Goal: Task Accomplishment & Management: Complete application form

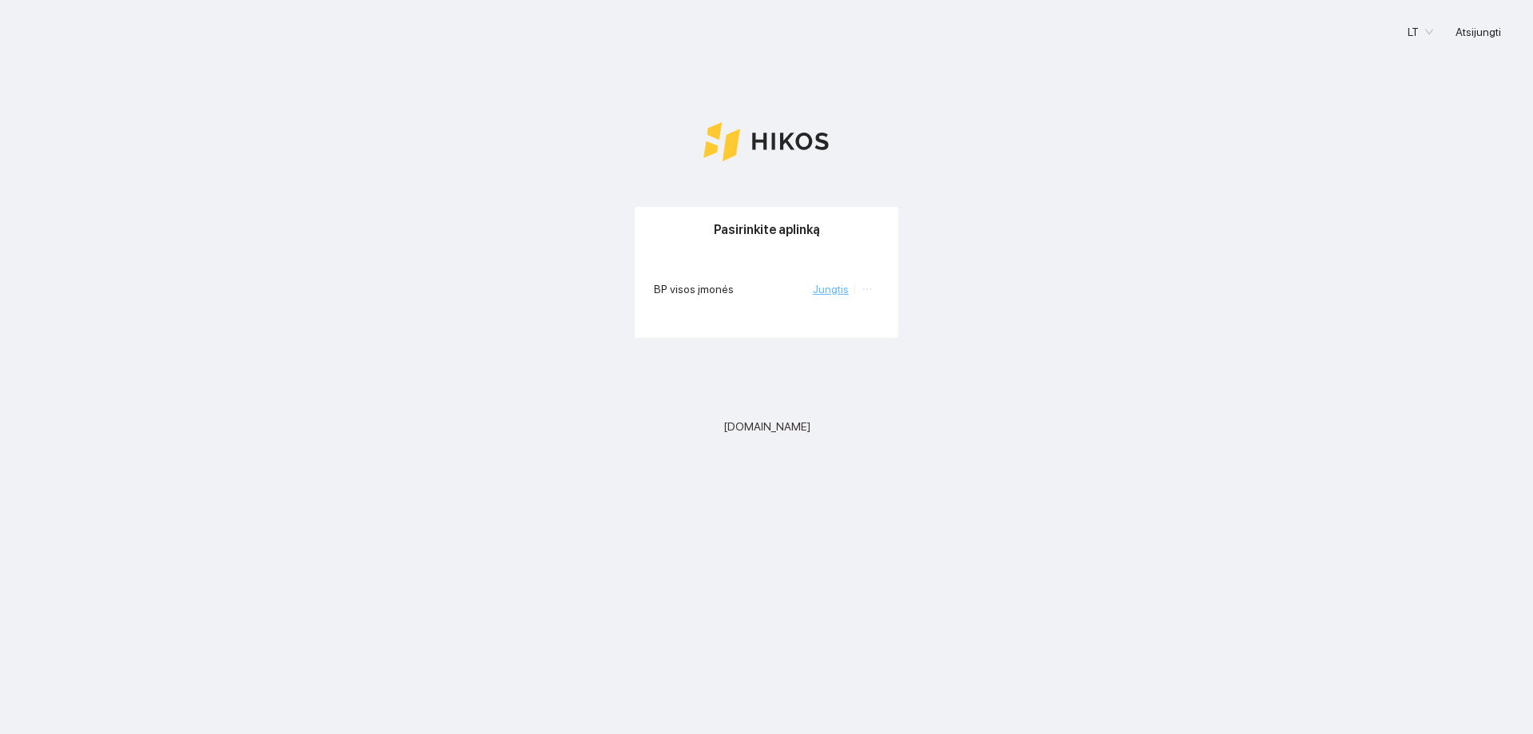
click at [820, 295] on link "Jungtis" at bounding box center [831, 289] width 36 height 13
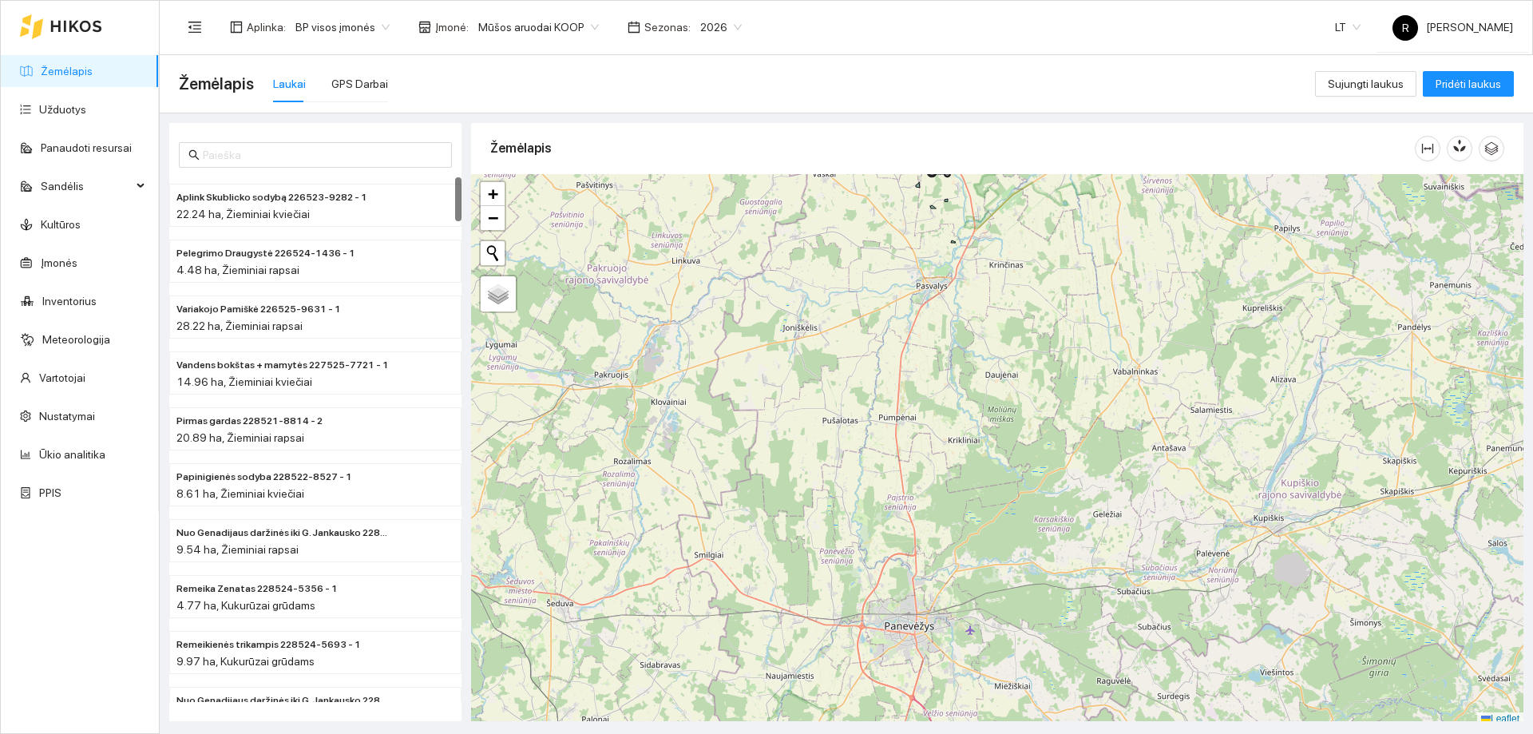
scroll to position [5, 0]
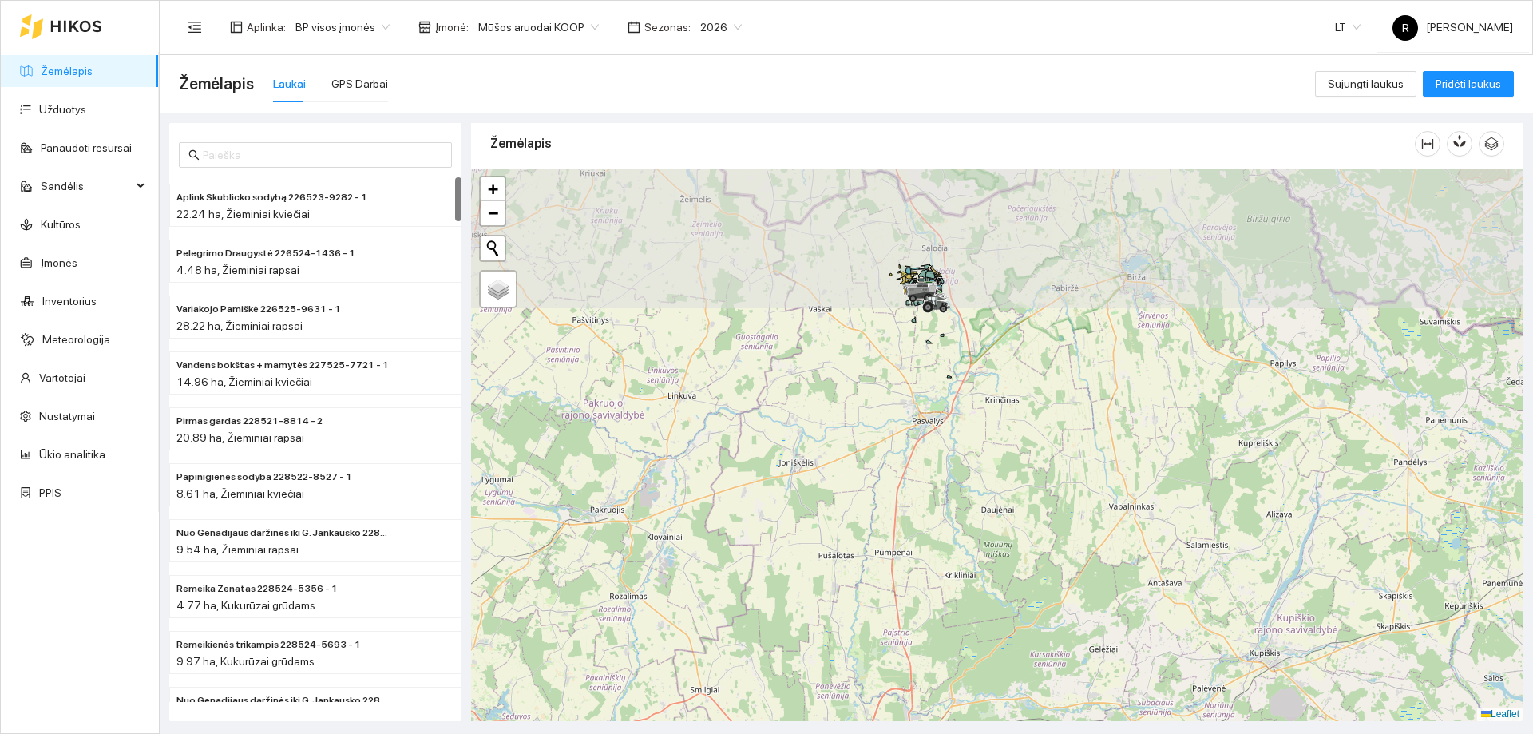
drag, startPoint x: 881, startPoint y: 292, endPoint x: 873, endPoint y: 618, distance: 325.9
click at [873, 618] on div at bounding box center [997, 445] width 1052 height 552
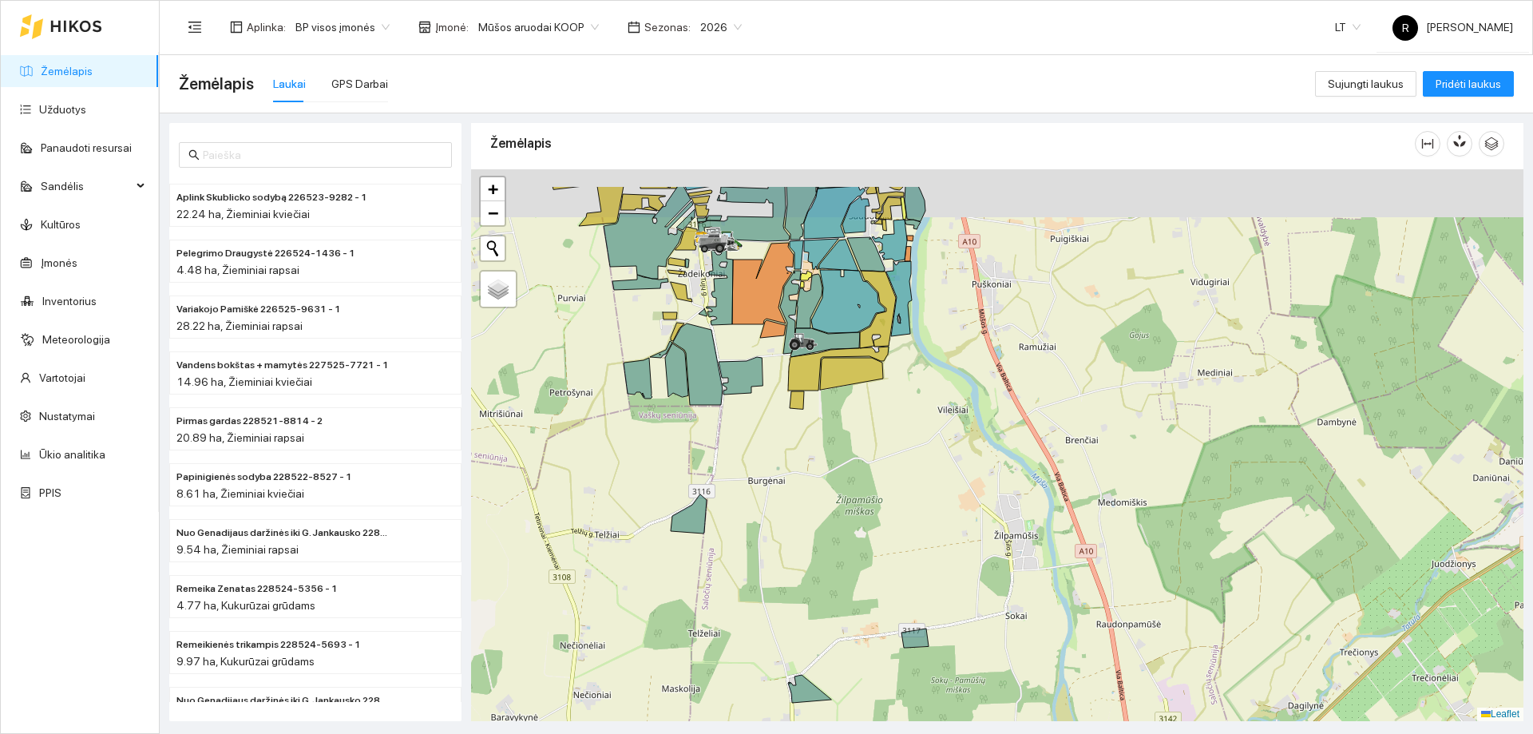
drag, startPoint x: 941, startPoint y: 418, endPoint x: 953, endPoint y: 474, distance: 56.2
click at [953, 474] on div at bounding box center [997, 445] width 1052 height 552
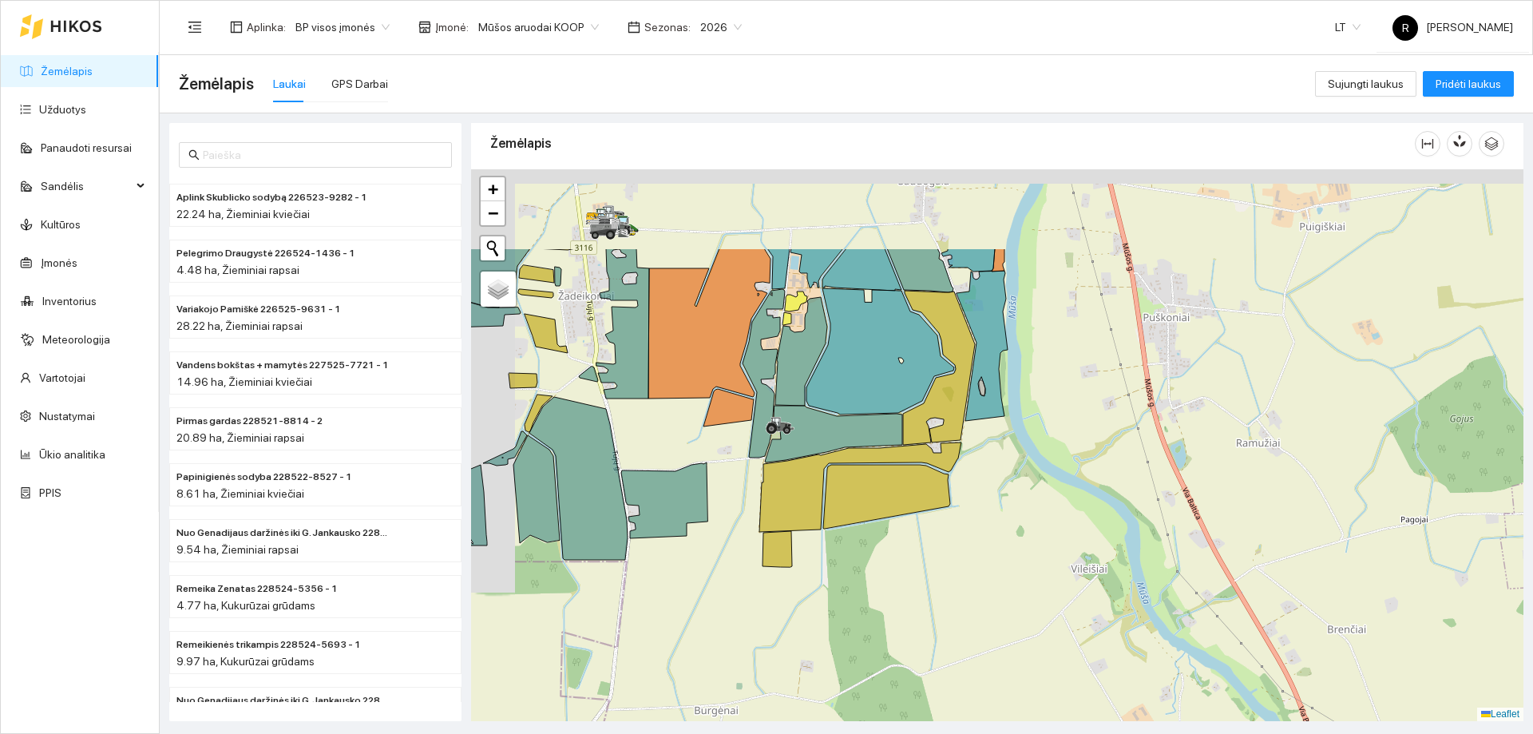
drag, startPoint x: 746, startPoint y: 359, endPoint x: 846, endPoint y: 509, distance: 180.9
click at [846, 509] on icon at bounding box center [886, 497] width 127 height 64
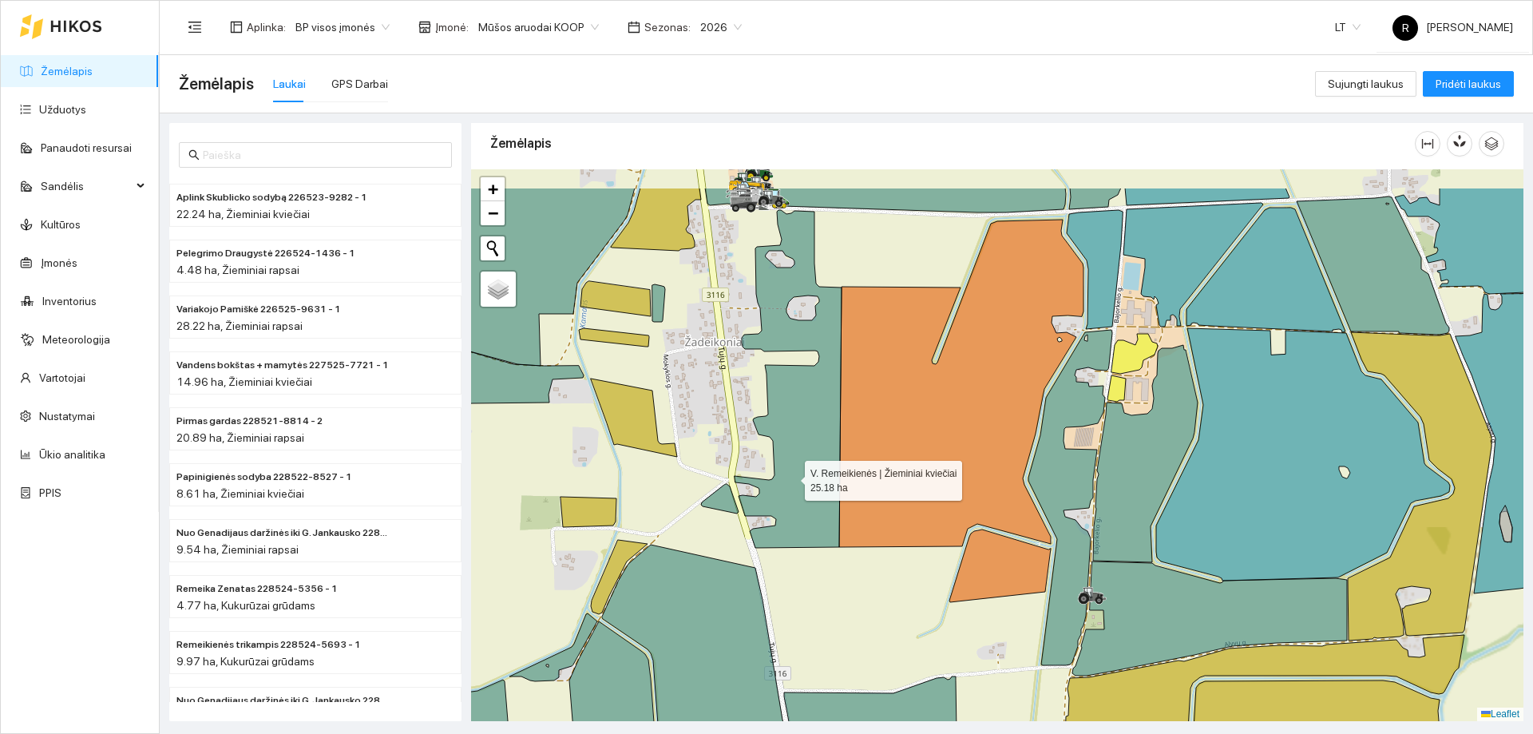
drag, startPoint x: 739, startPoint y: 345, endPoint x: 823, endPoint y: 531, distance: 204.4
click at [823, 531] on icon at bounding box center [788, 379] width 107 height 338
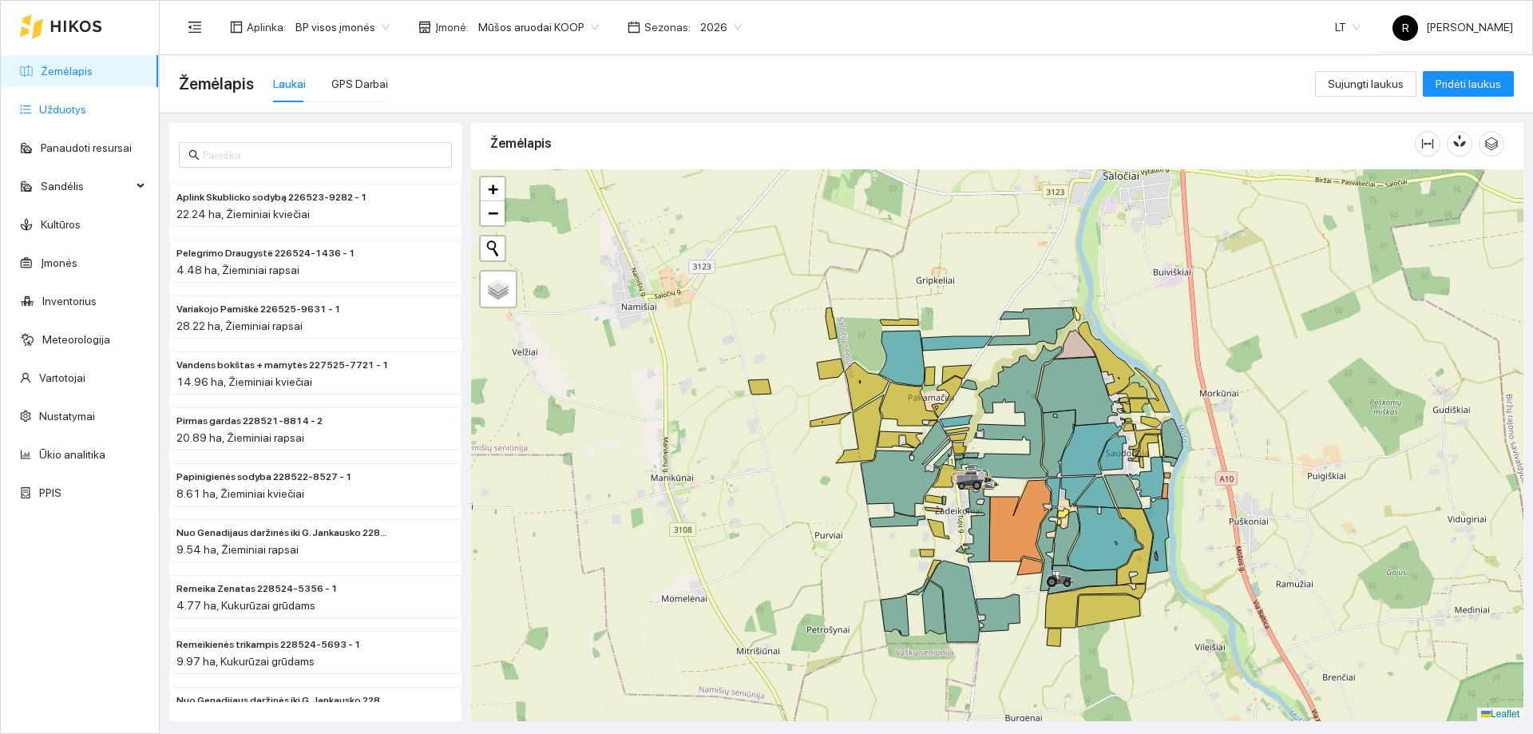
click at [81, 112] on link "Užduotys" at bounding box center [62, 109] width 47 height 13
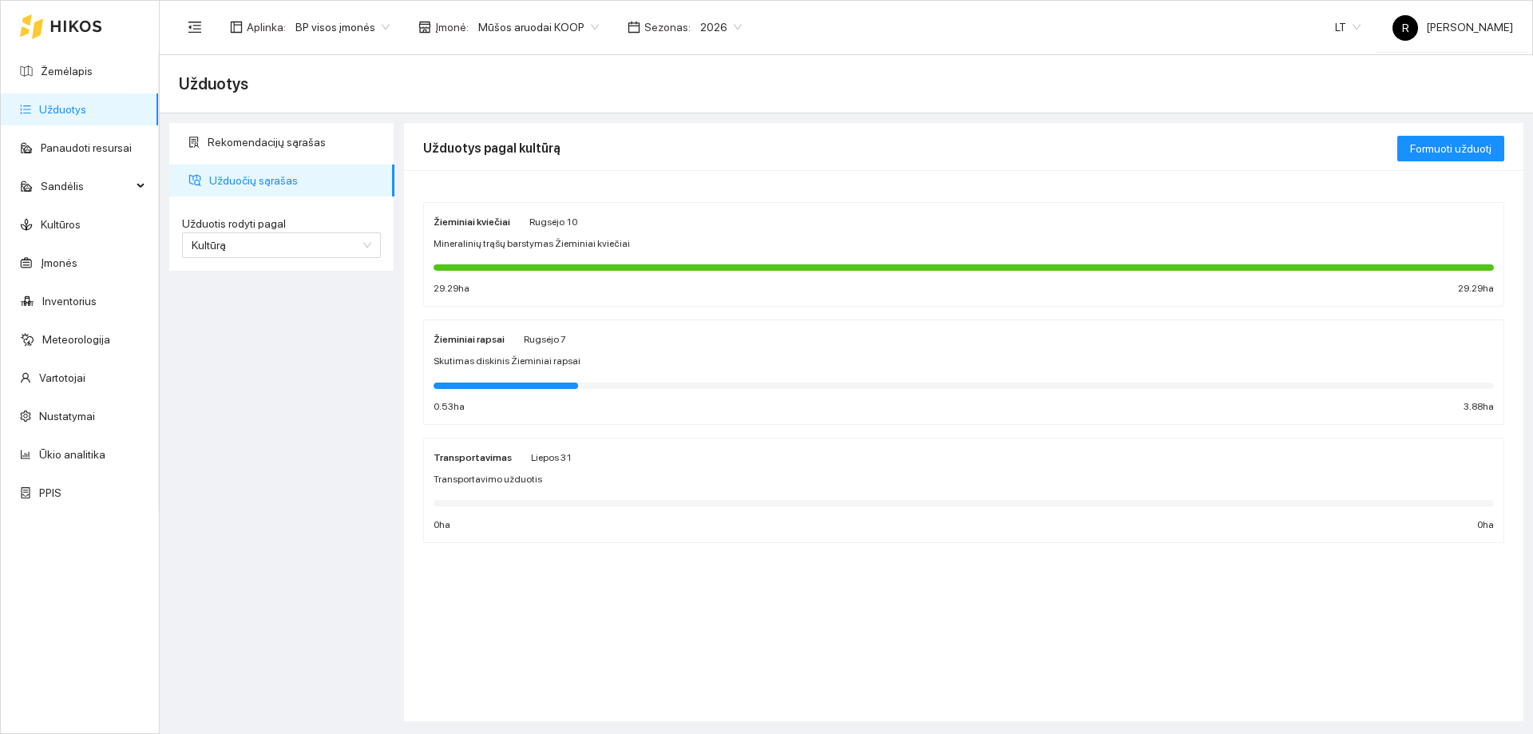
click at [274, 180] on span "Užduočių sąrašas" at bounding box center [295, 180] width 172 height 32
click at [1411, 155] on button "Formuoti užduotį" at bounding box center [1450, 149] width 107 height 26
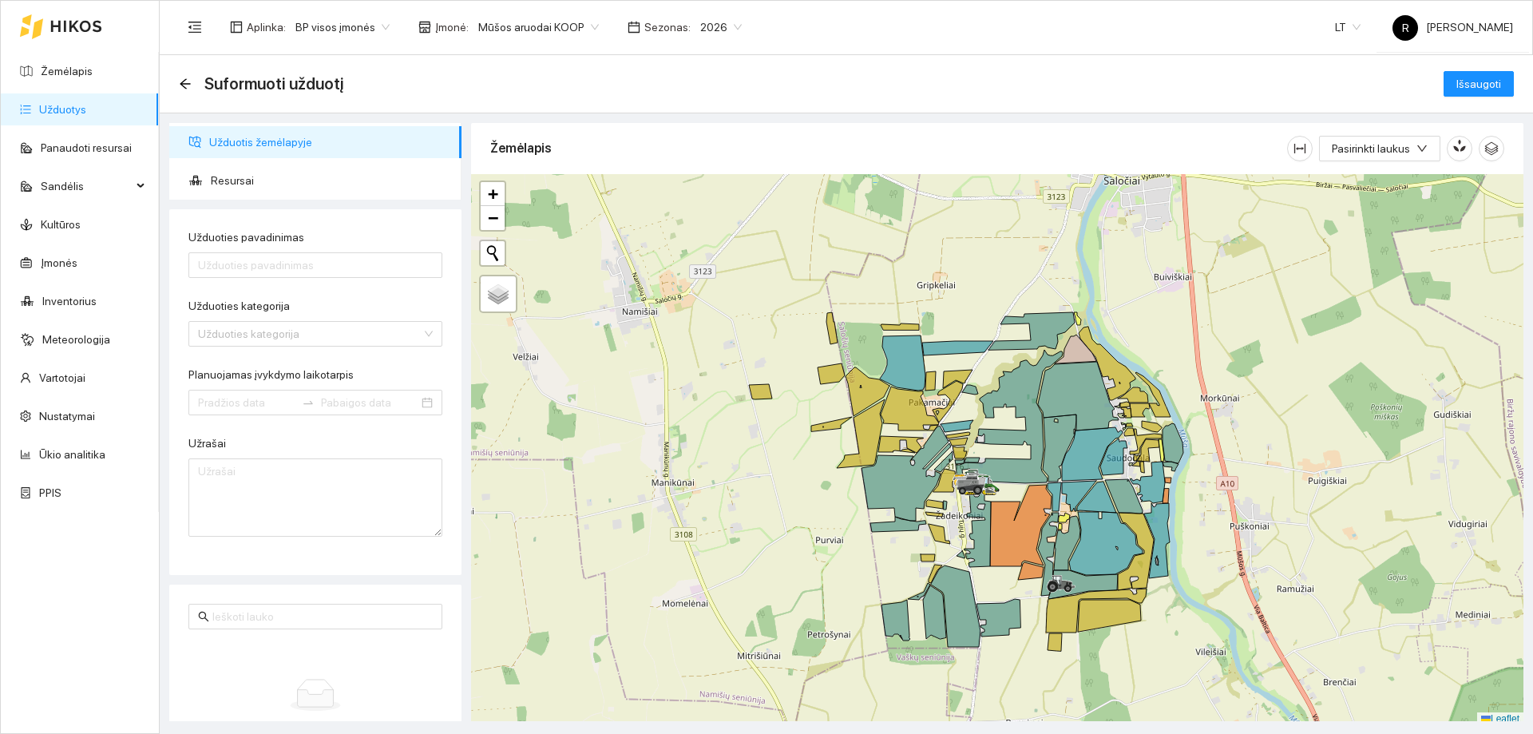
scroll to position [5, 0]
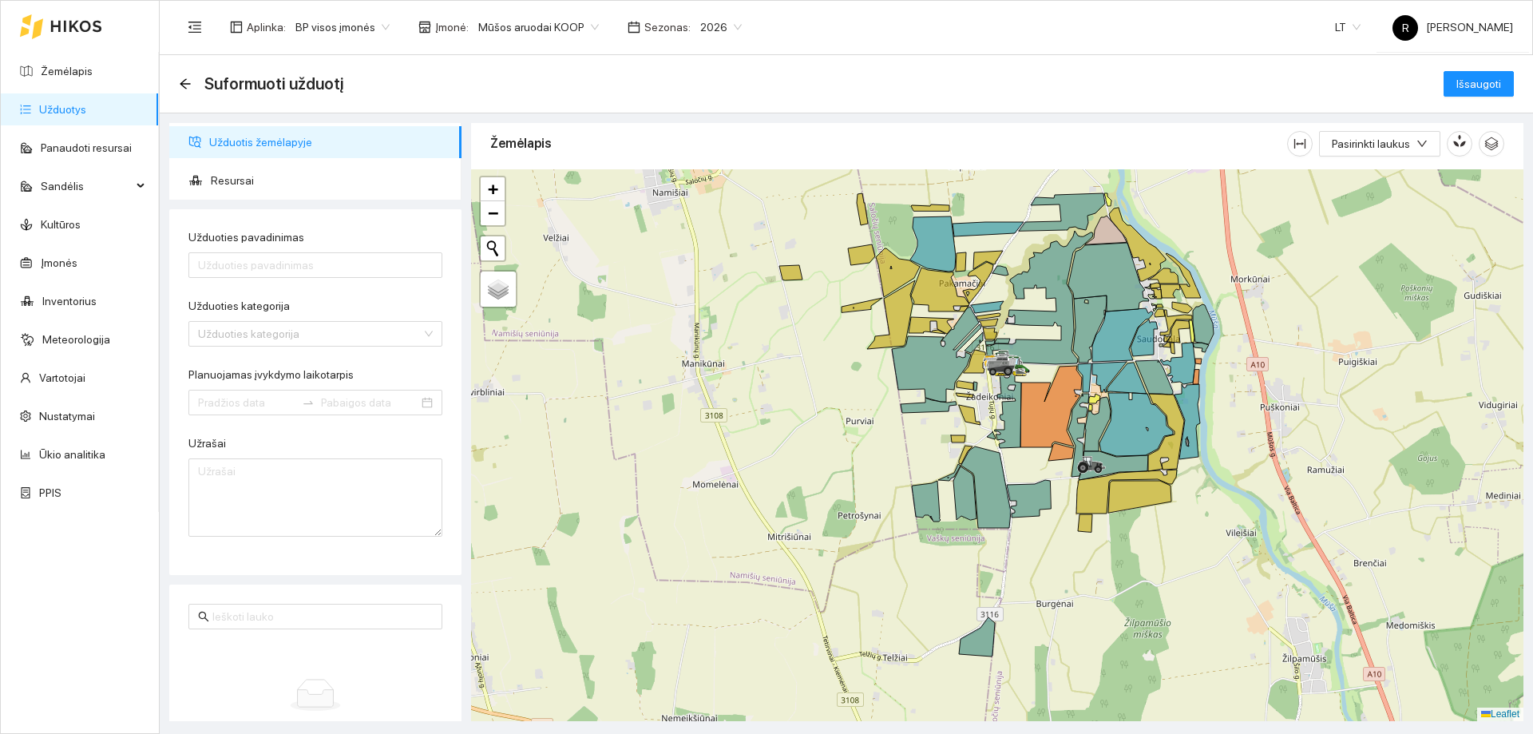
drag, startPoint x: 1153, startPoint y: 430, endPoint x: 1217, endPoint y: 390, distance: 75.8
click at [1175, 317] on div at bounding box center [997, 445] width 1052 height 552
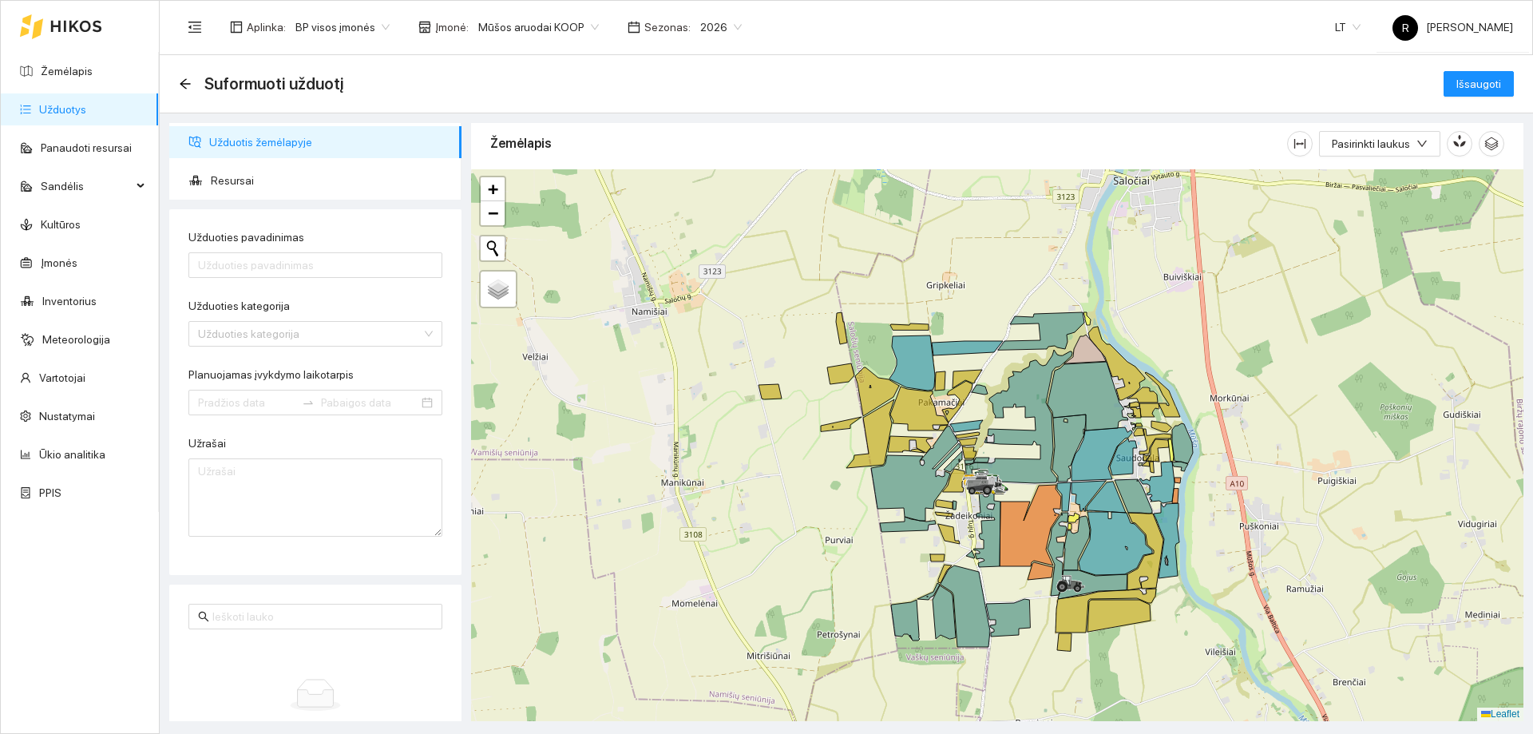
drag, startPoint x: 965, startPoint y: 382, endPoint x: 945, endPoint y: 479, distance: 98.7
click at [945, 479] on icon at bounding box center [915, 473] width 89 height 95
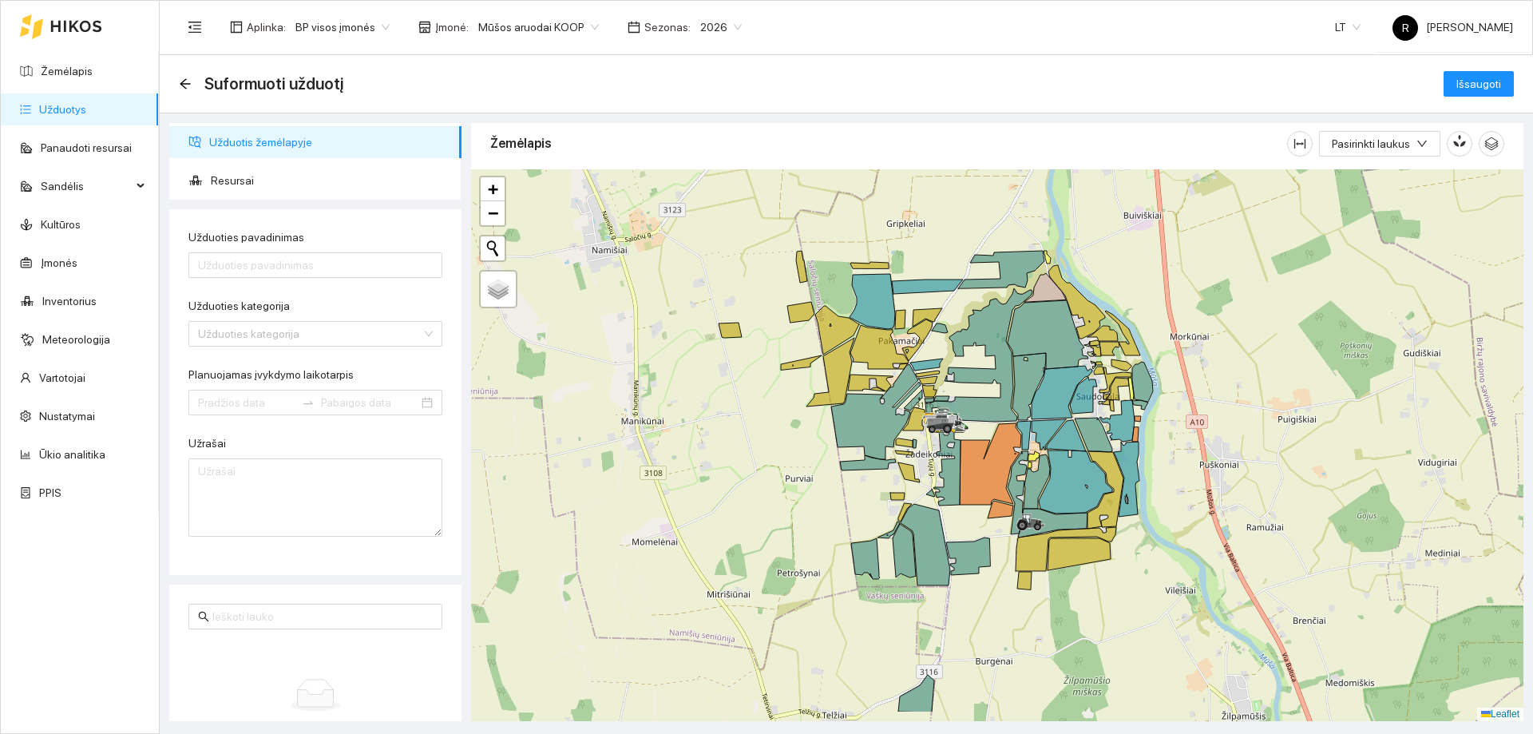
drag, startPoint x: 1119, startPoint y: 433, endPoint x: 1073, endPoint y: 362, distance: 84.4
click at [1075, 366] on icon at bounding box center [1062, 392] width 61 height 53
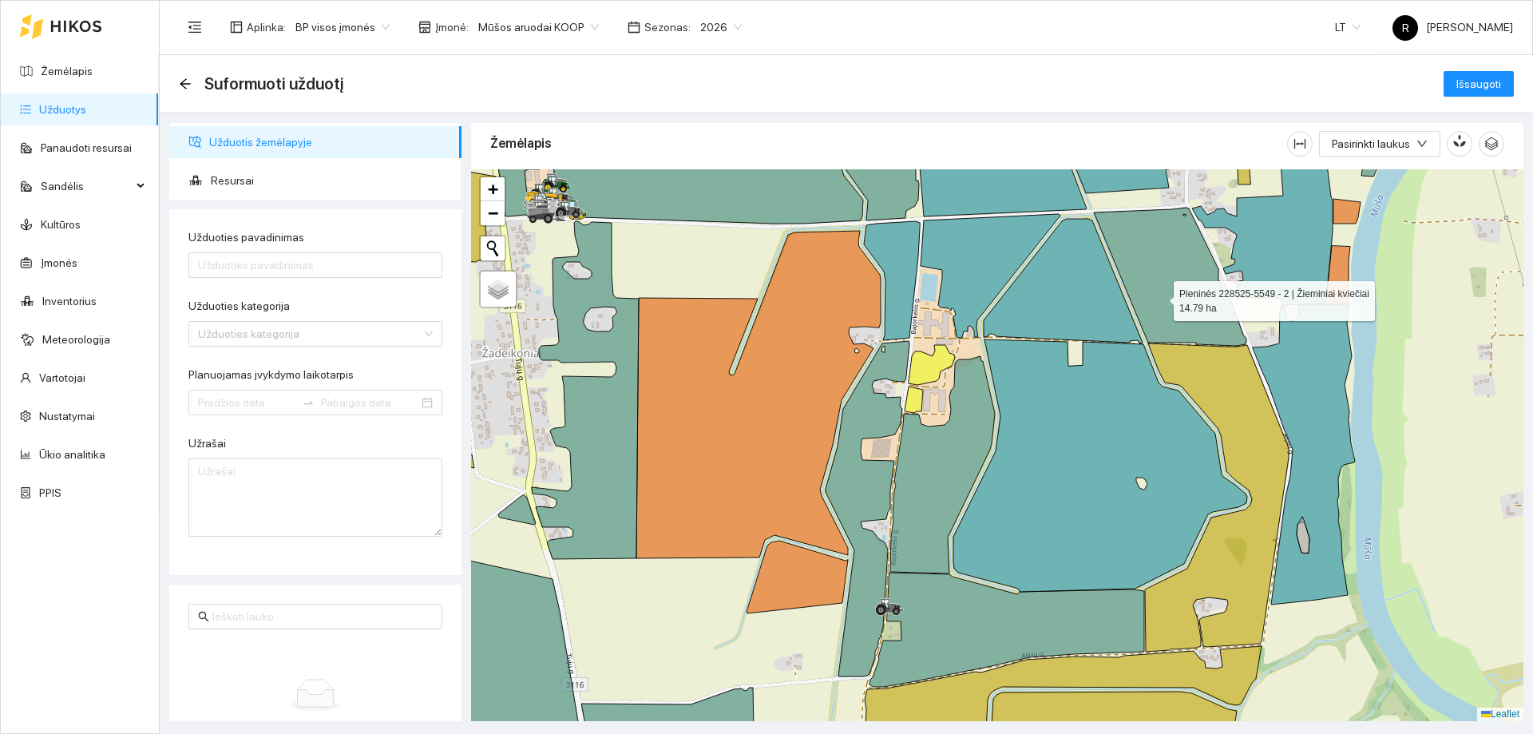
click at [1160, 299] on icon at bounding box center [1170, 277] width 153 height 138
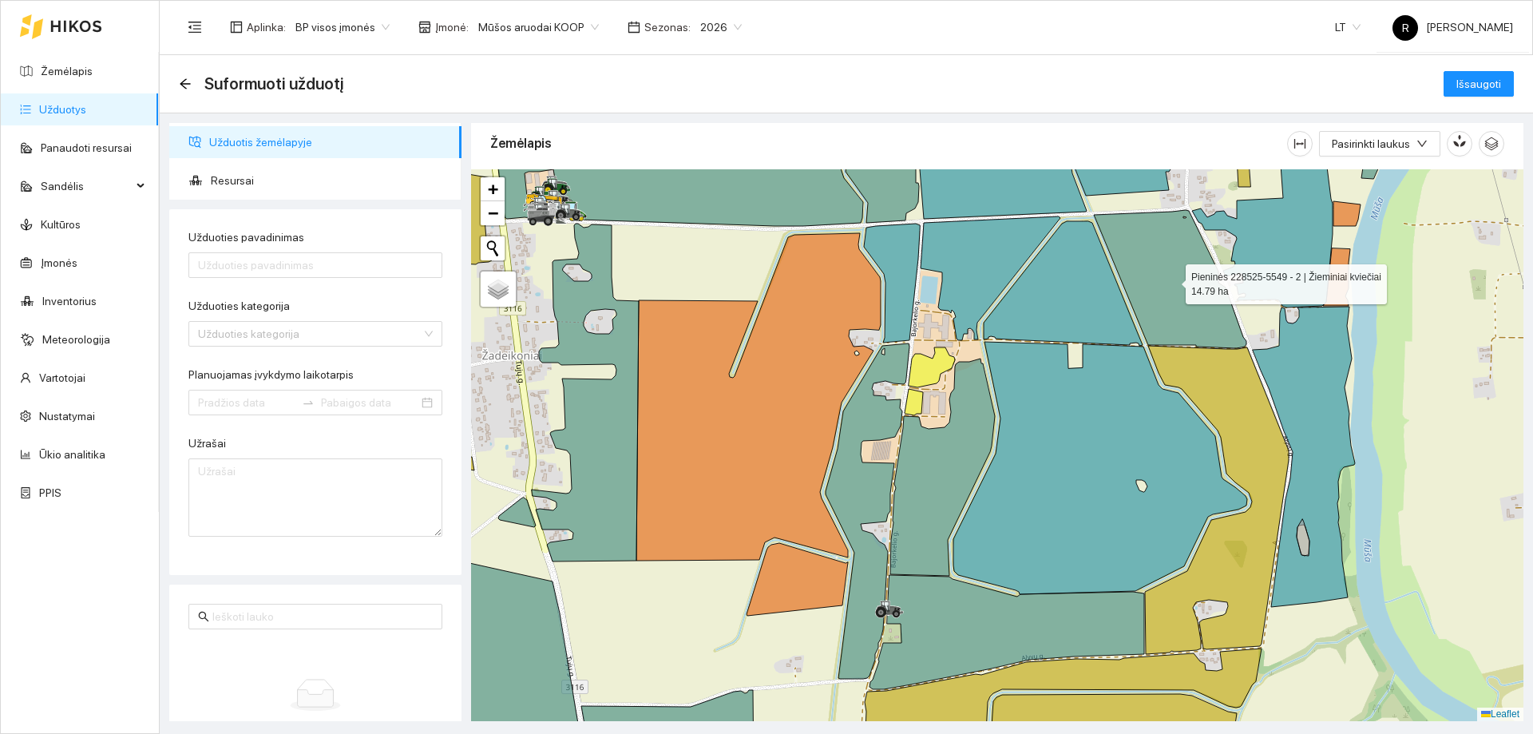
click at [1183, 299] on icon at bounding box center [1170, 279] width 153 height 138
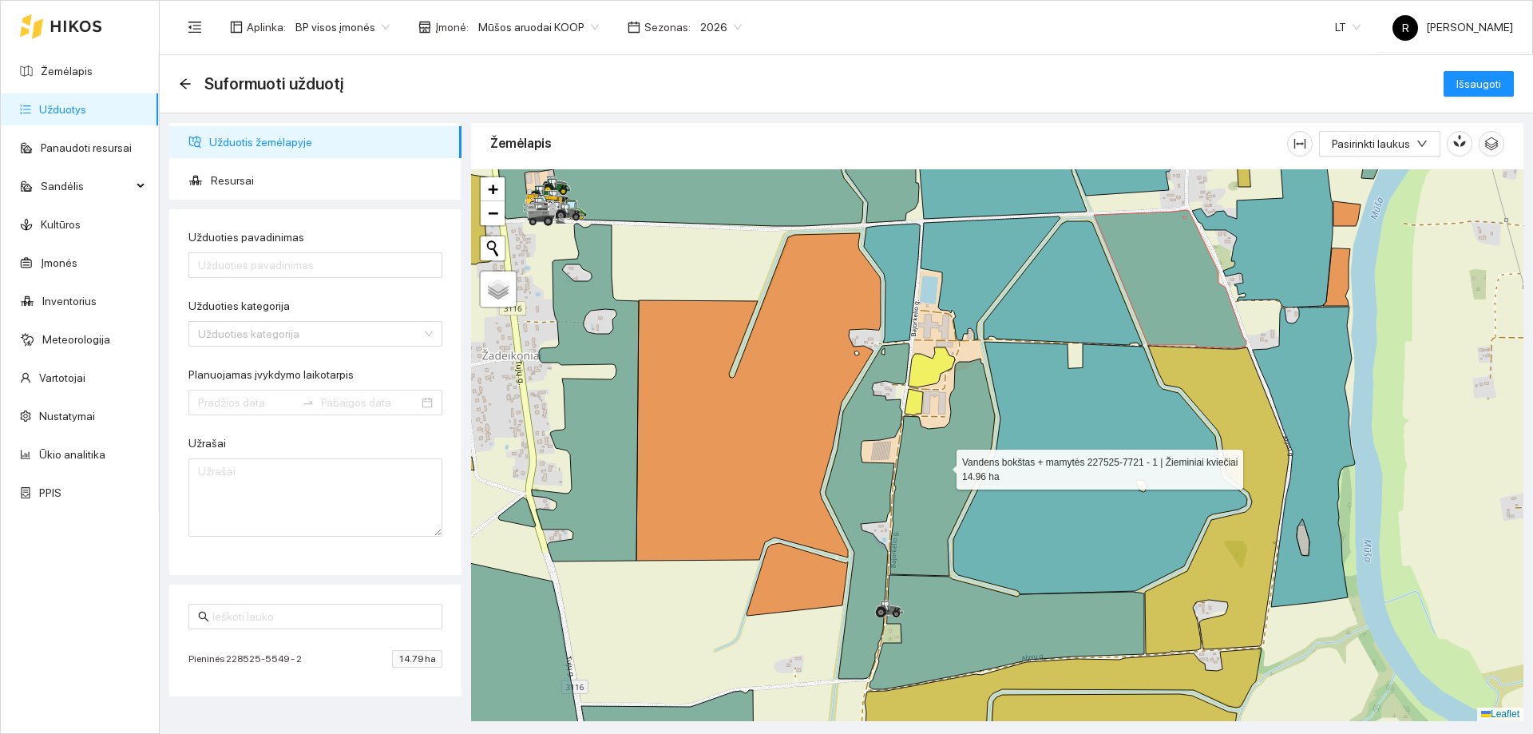
click at [942, 466] on icon at bounding box center [942, 467] width 105 height 217
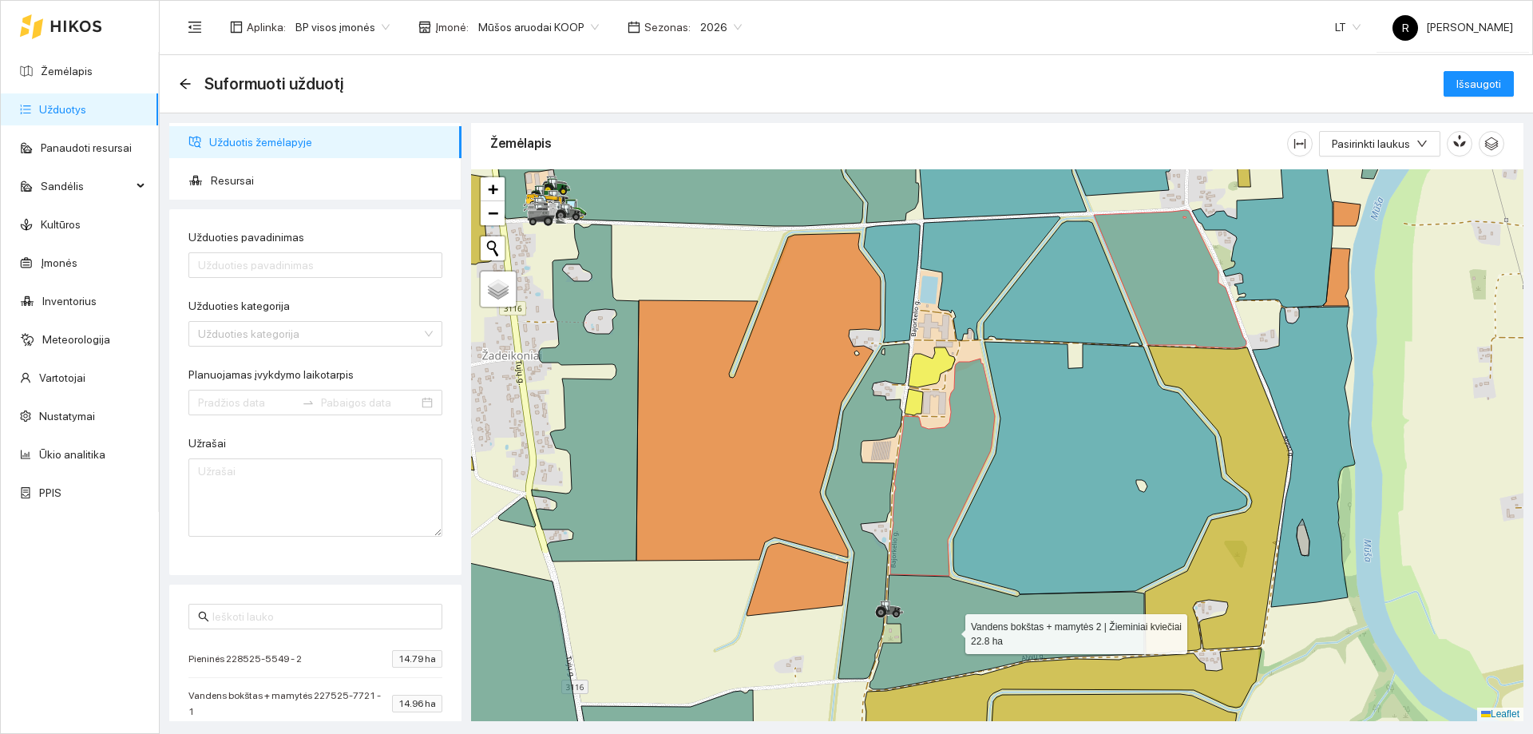
click at [951, 630] on icon at bounding box center [1007, 632] width 275 height 114
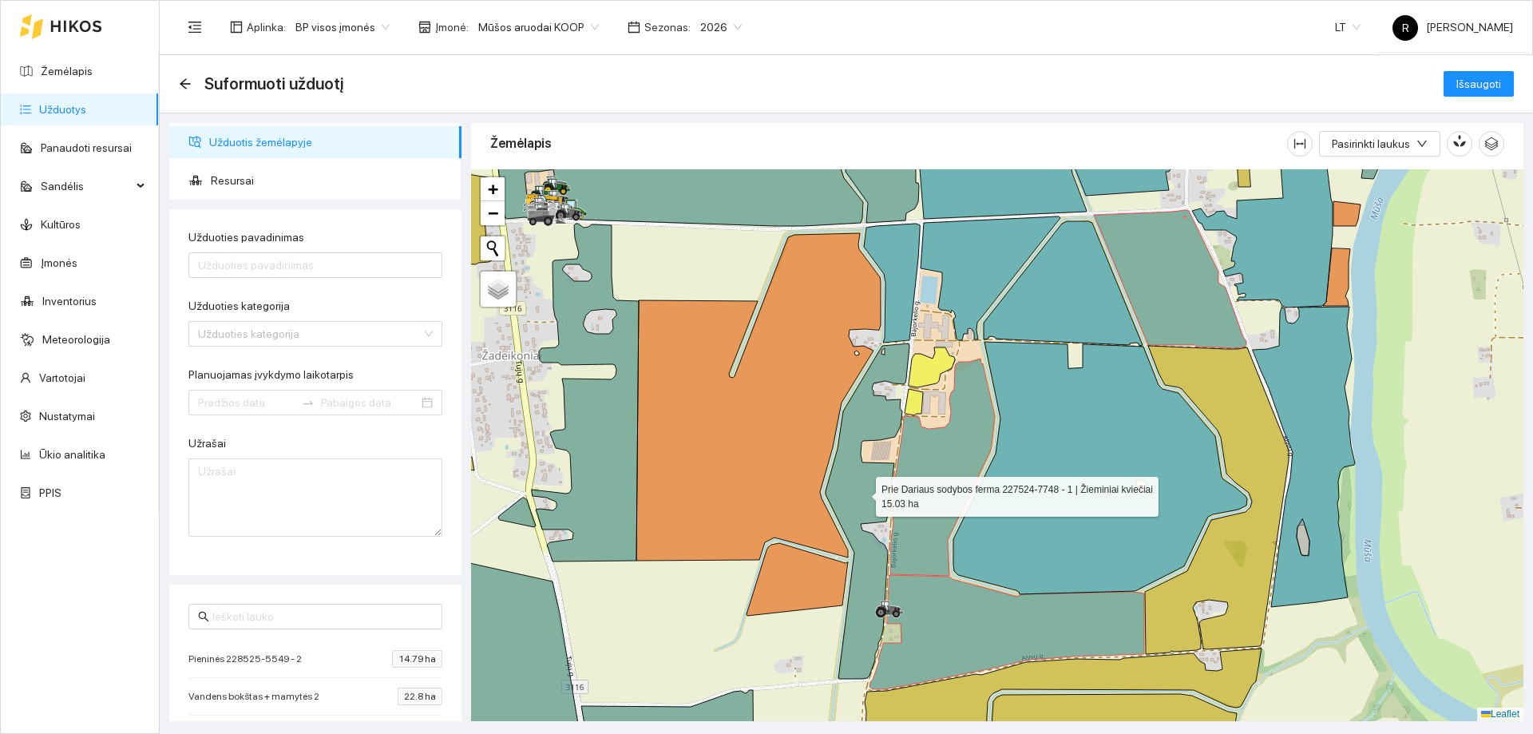
click at [862, 493] on icon at bounding box center [868, 510] width 84 height 335
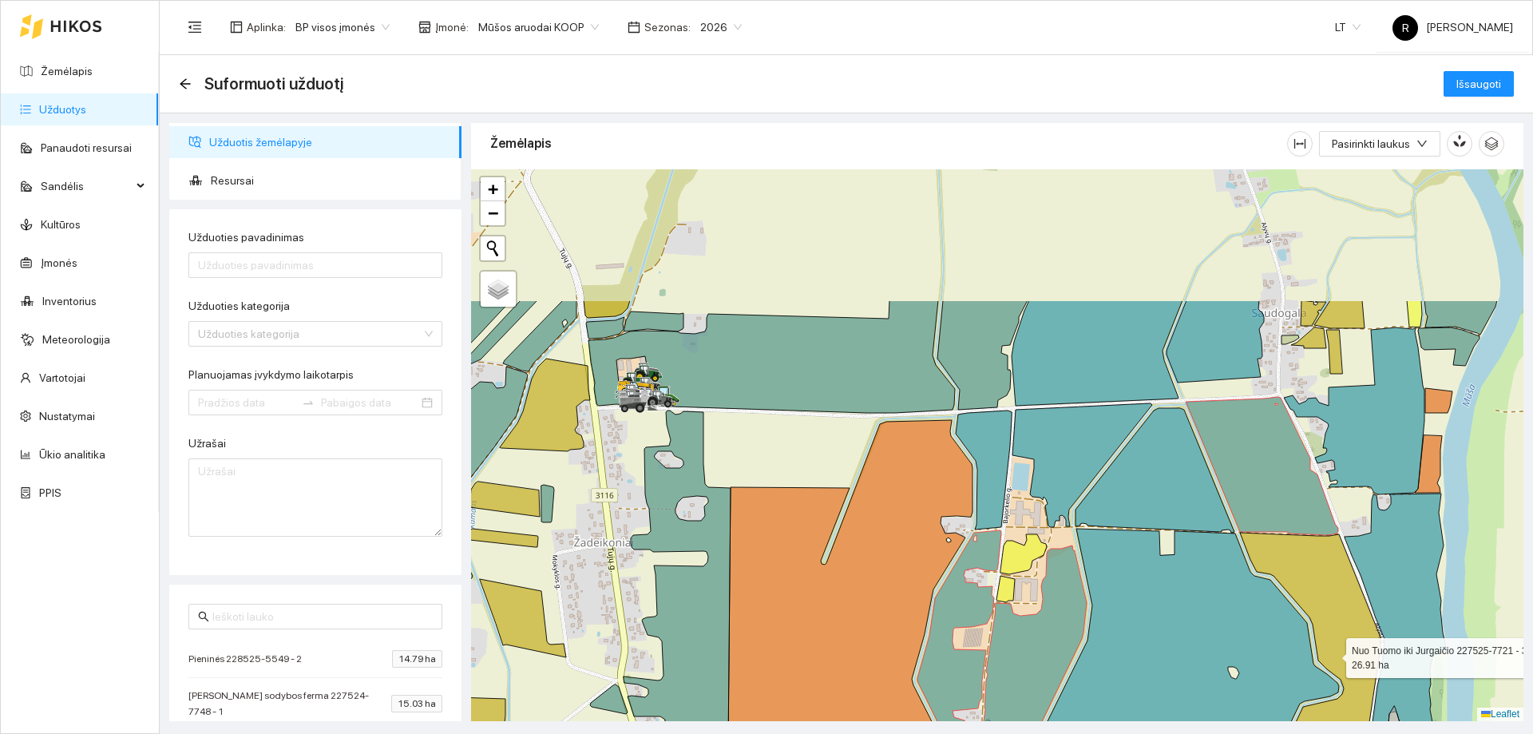
drag, startPoint x: 1241, startPoint y: 466, endPoint x: 1332, endPoint y: 653, distance: 207.8
click at [1332, 653] on icon at bounding box center [1309, 687] width 144 height 308
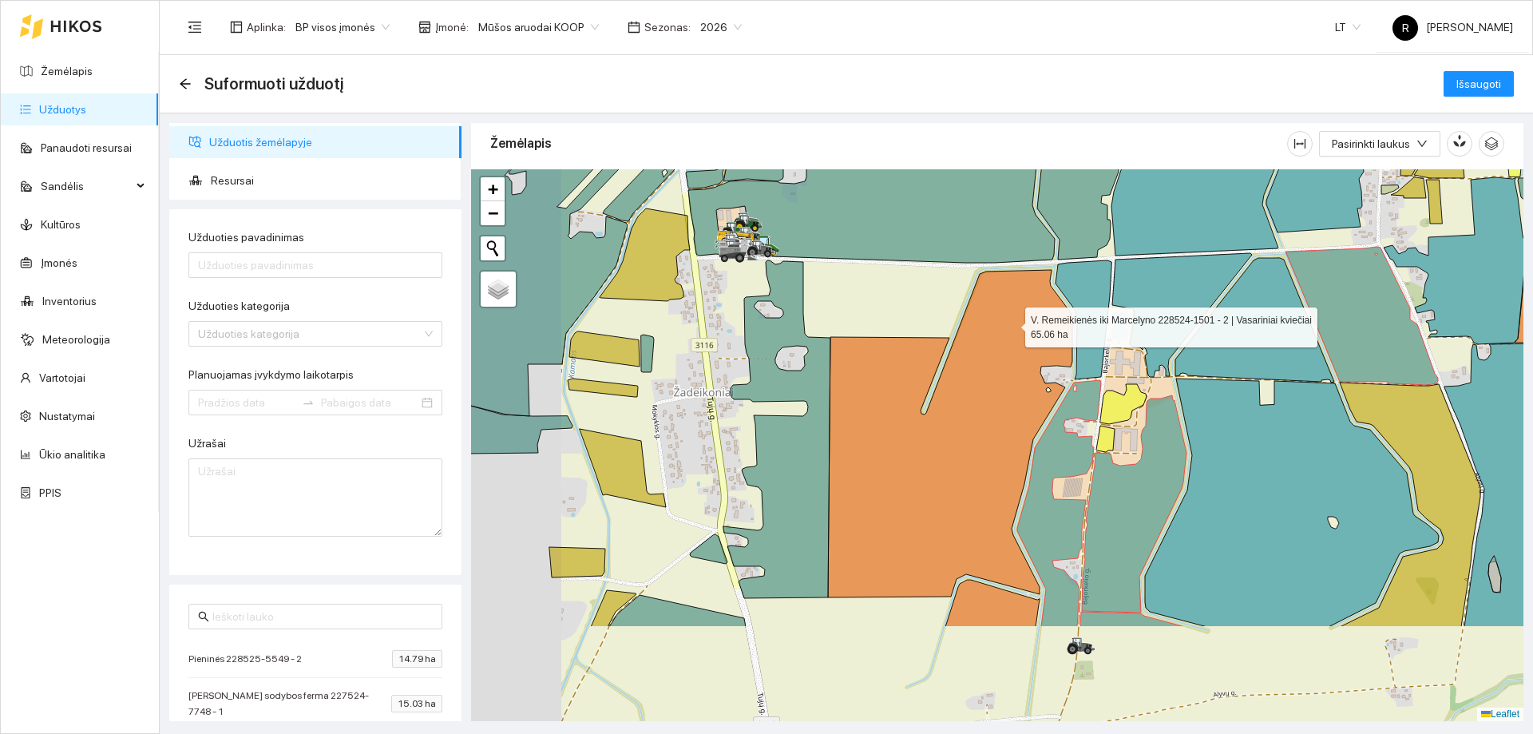
drag, startPoint x: 890, startPoint y: 508, endPoint x: 1087, endPoint y: 221, distance: 347.5
click at [1072, 270] on icon at bounding box center [950, 433] width 244 height 327
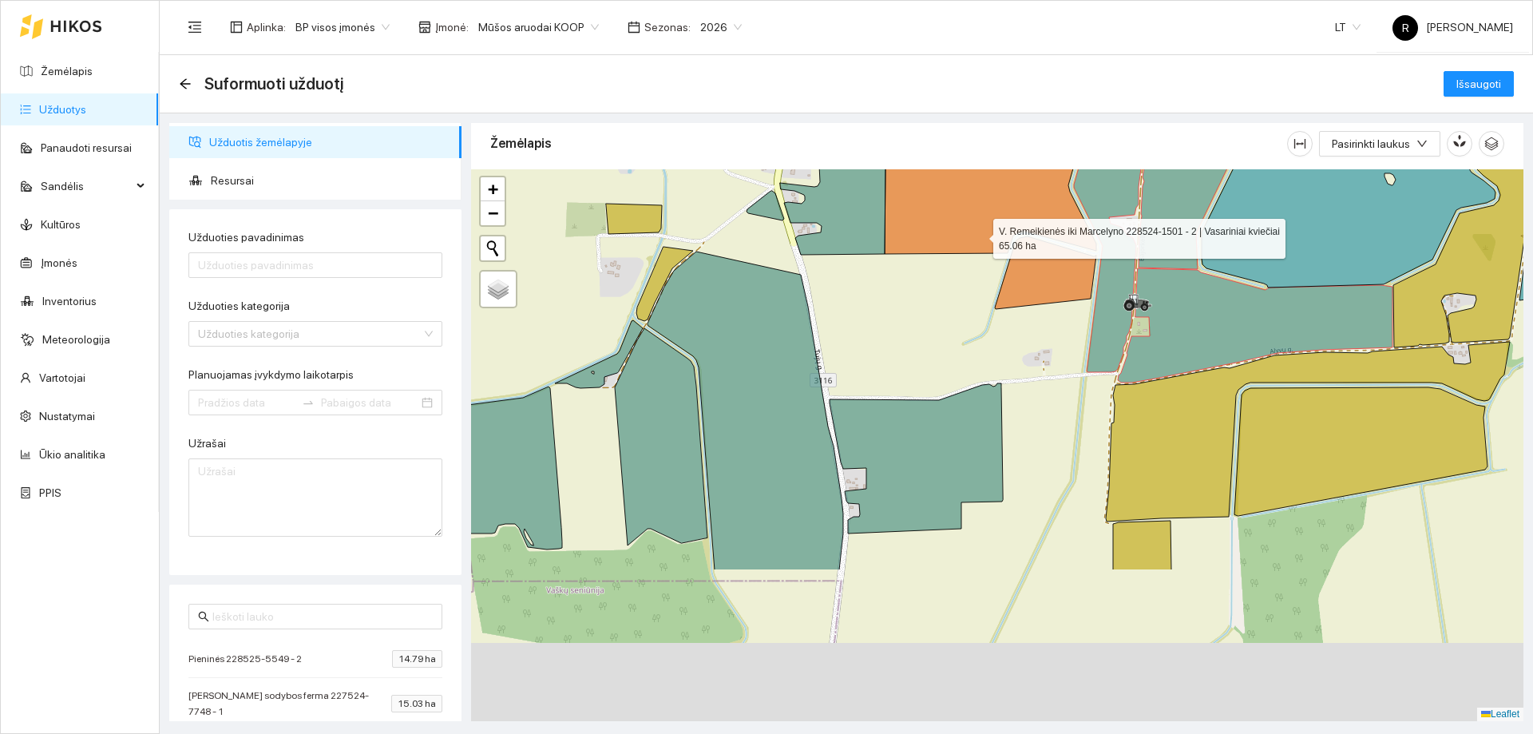
drag, startPoint x: 1024, startPoint y: 450, endPoint x: 981, endPoint y: 239, distance: 216.1
click at [981, 239] on icon at bounding box center [1007, 90] width 244 height 327
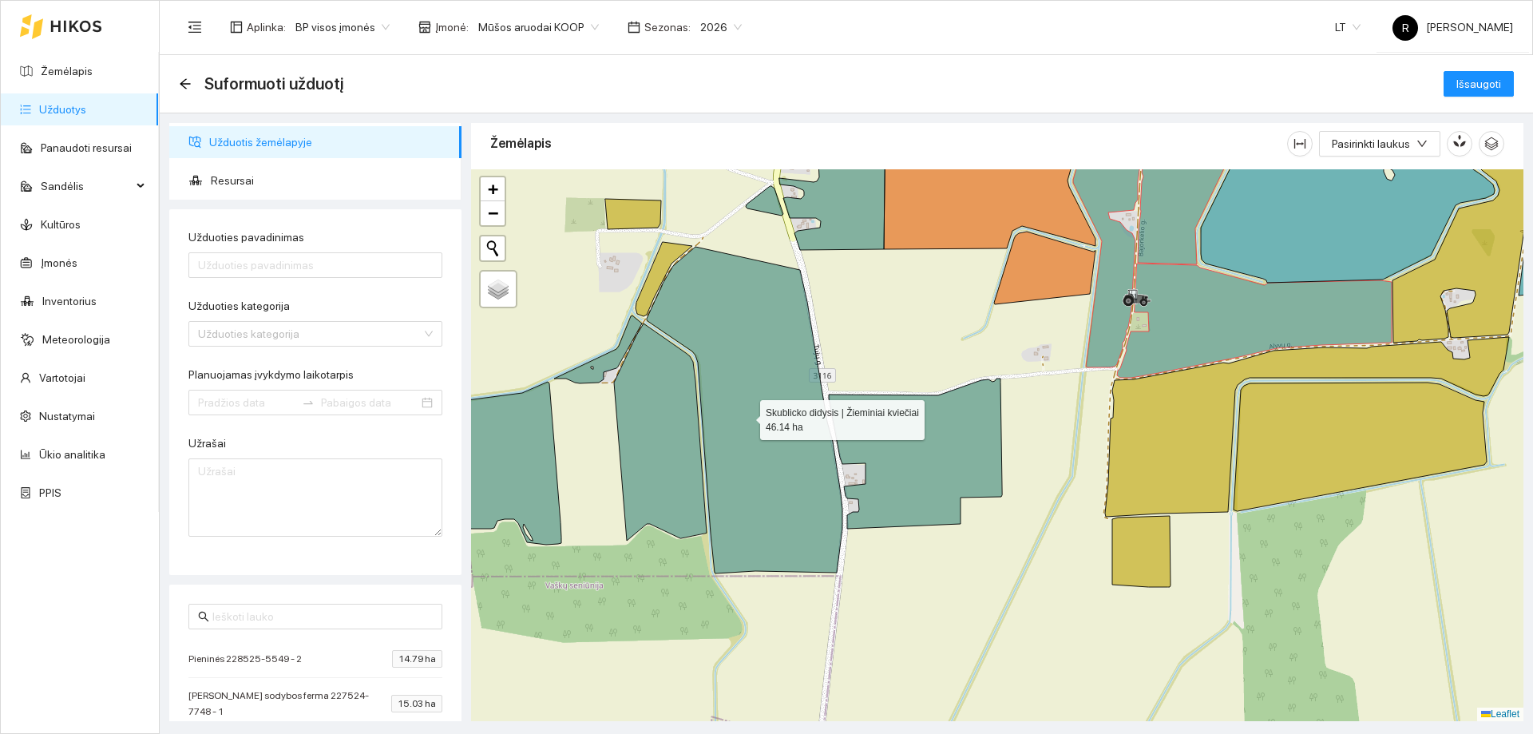
click at [746, 416] on icon at bounding box center [745, 410] width 196 height 327
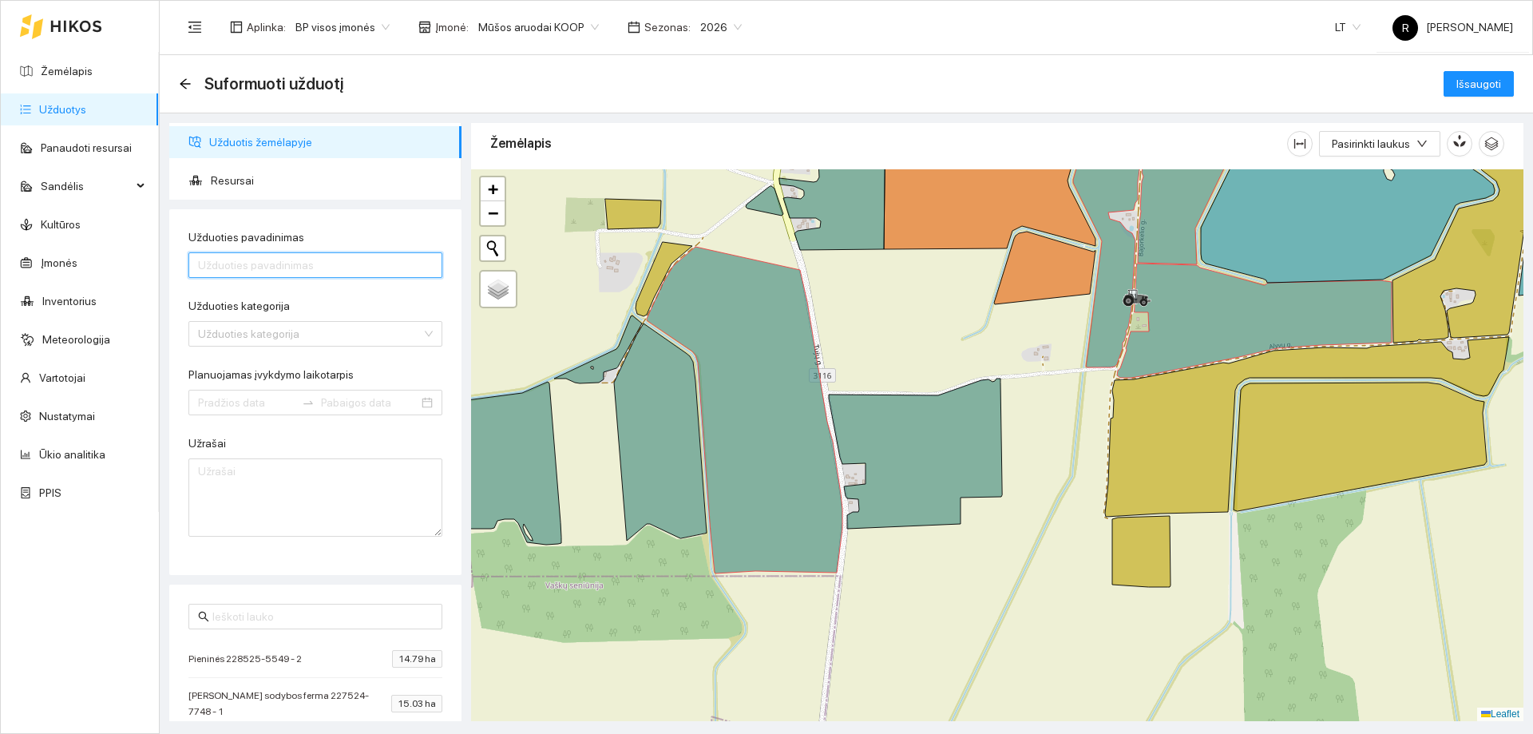
click at [244, 267] on input "Užduoties pavadinimas" at bounding box center [315, 265] width 254 height 26
click at [212, 339] on input "Užduoties kategorija" at bounding box center [310, 334] width 224 height 24
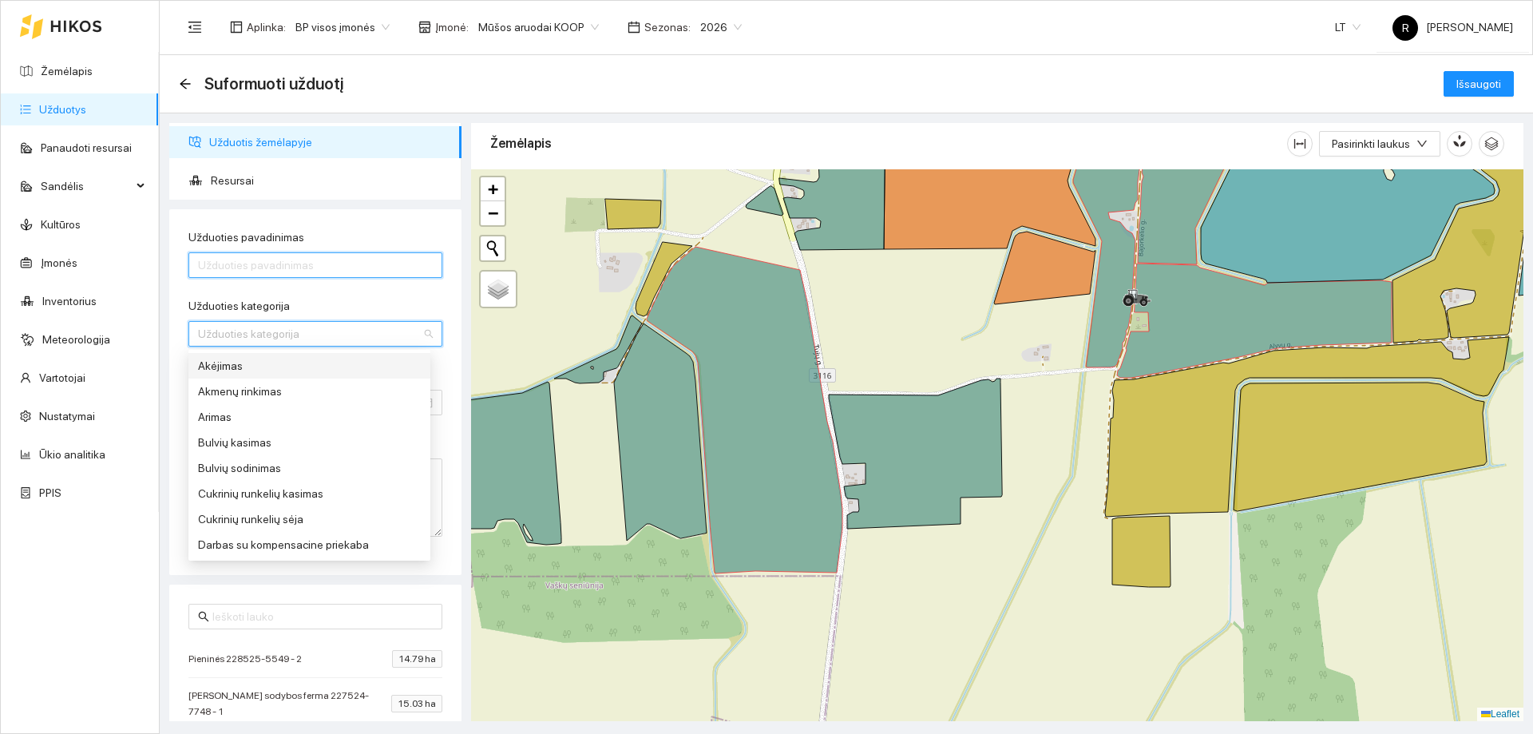
click at [249, 257] on input "Užduoties pavadinimas" at bounding box center [315, 265] width 254 height 26
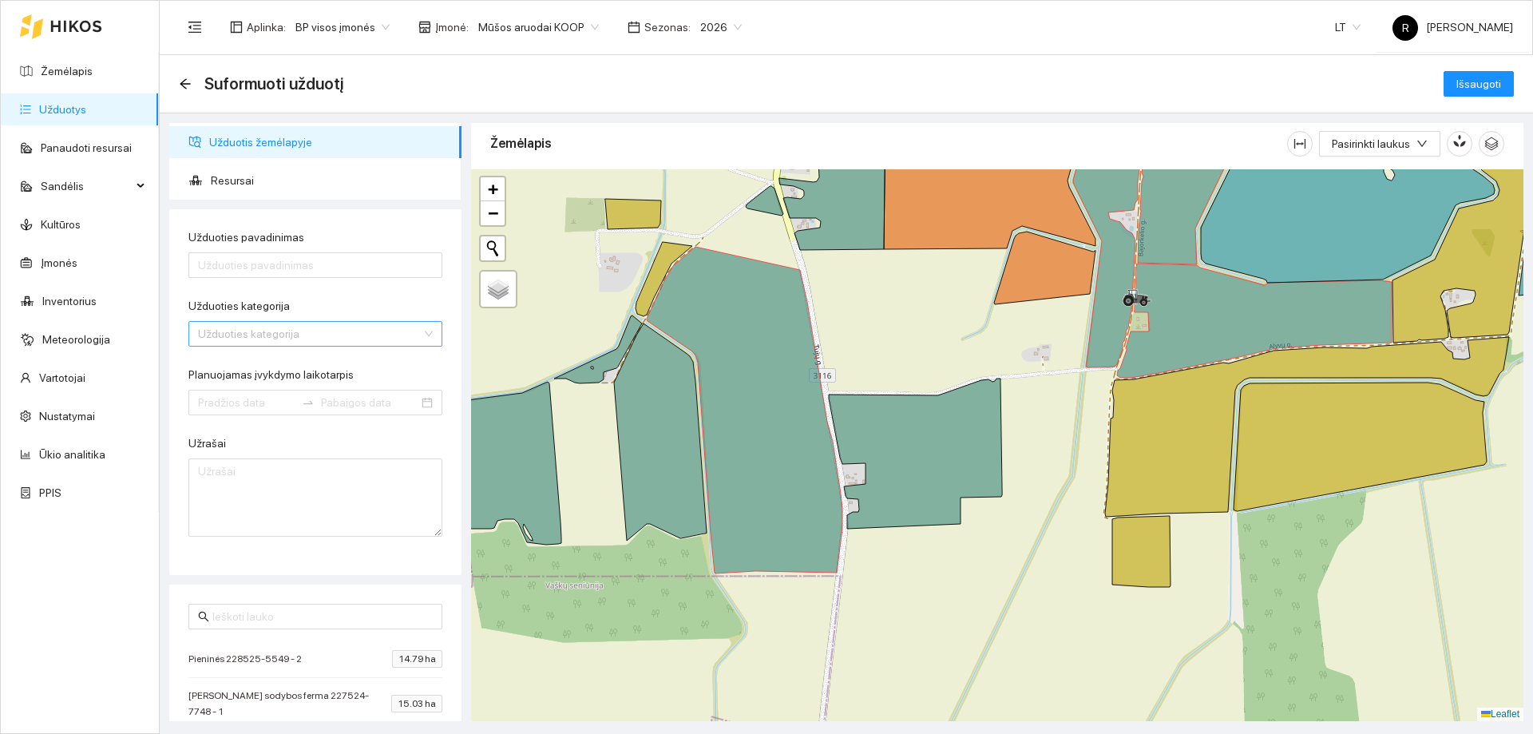
click at [219, 335] on input "Užduoties kategorija" at bounding box center [310, 334] width 224 height 24
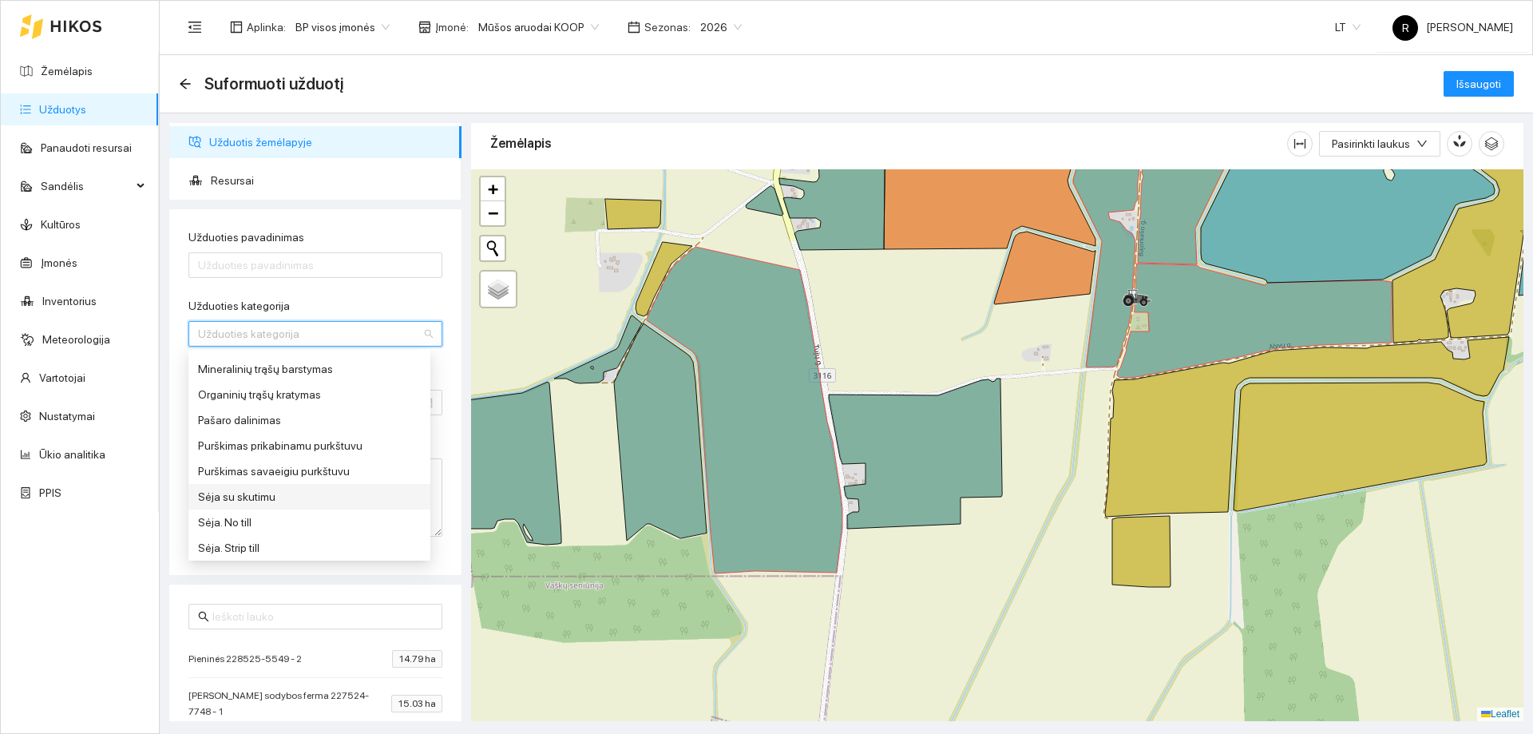
scroll to position [639, 0]
click at [248, 415] on div "Sėja su skutimu" at bounding box center [309, 417] width 223 height 18
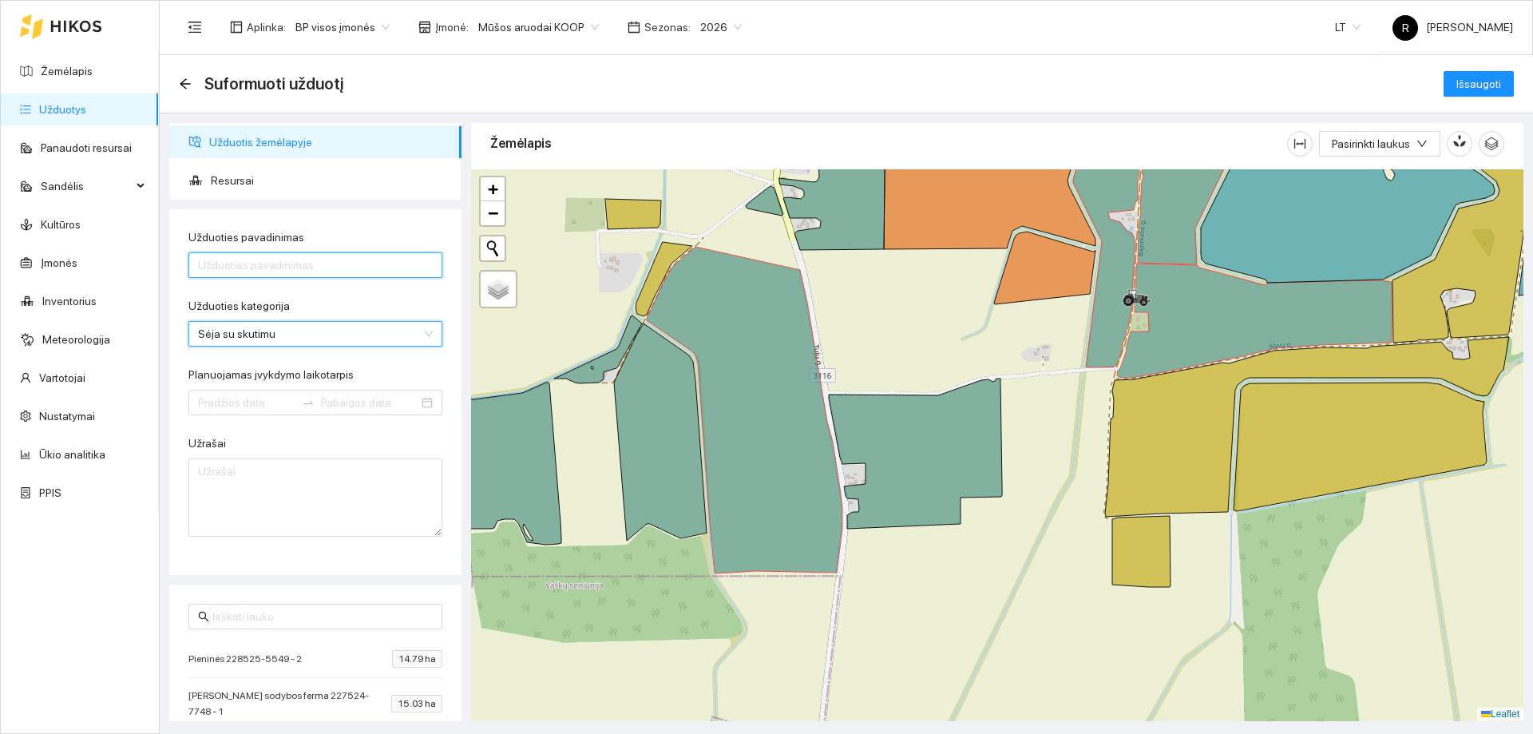
click at [255, 264] on input "Užduoties pavadinimas" at bounding box center [315, 265] width 254 height 26
type input "Ž"
type input "Poselio sėjimas"
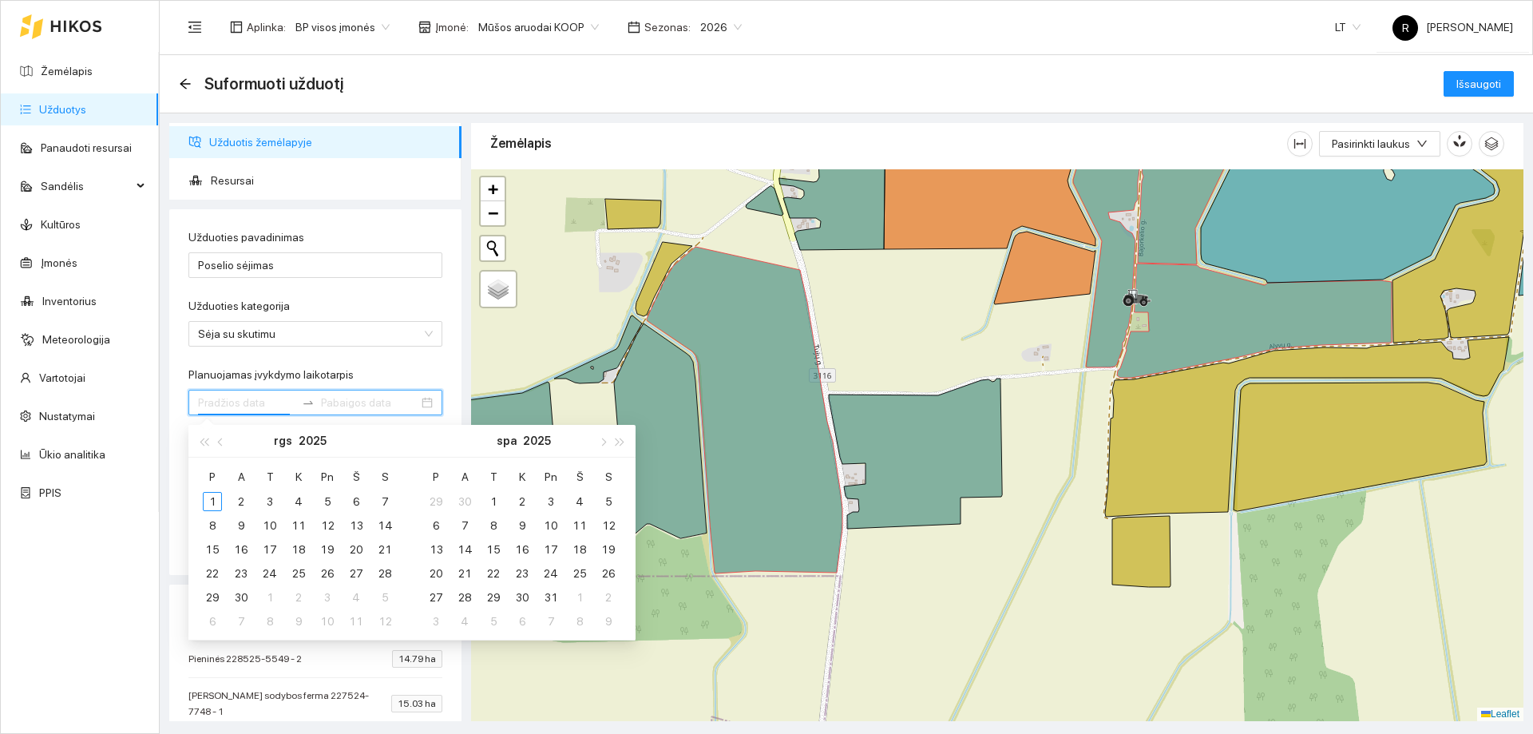
click at [255, 403] on input "Planuojamas įvykdymo laikotarpis" at bounding box center [246, 403] width 97 height 18
type input "2025-09-03"
type input "2025-10-03"
click at [218, 443] on button "button" at bounding box center [221, 441] width 18 height 32
type input "2025-09-04"
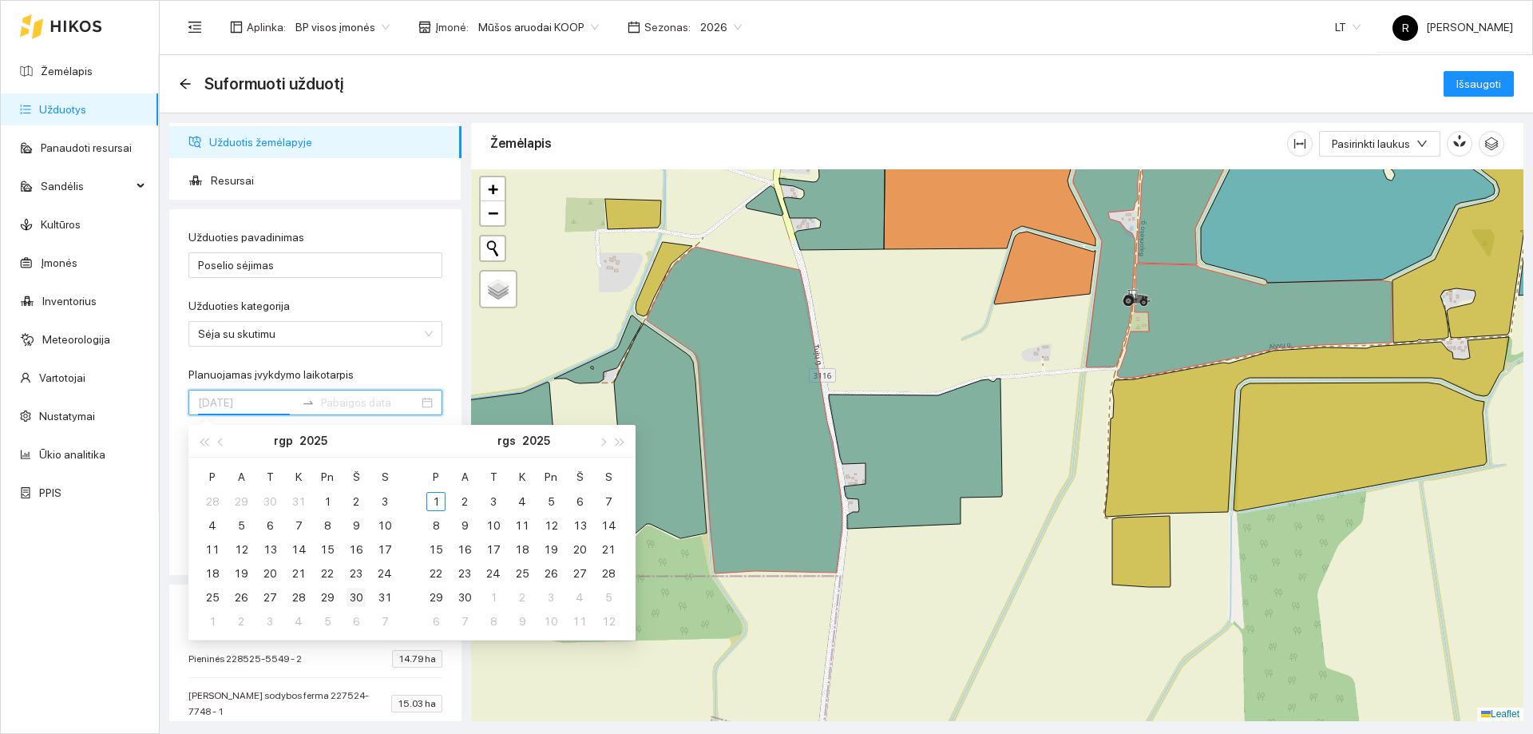
type input "2025-08-30"
click at [352, 597] on div "30" at bounding box center [356, 597] width 19 height 19
type input "2025-08-31"
type input "2025-09-10"
click at [495, 525] on div "10" at bounding box center [493, 525] width 19 height 19
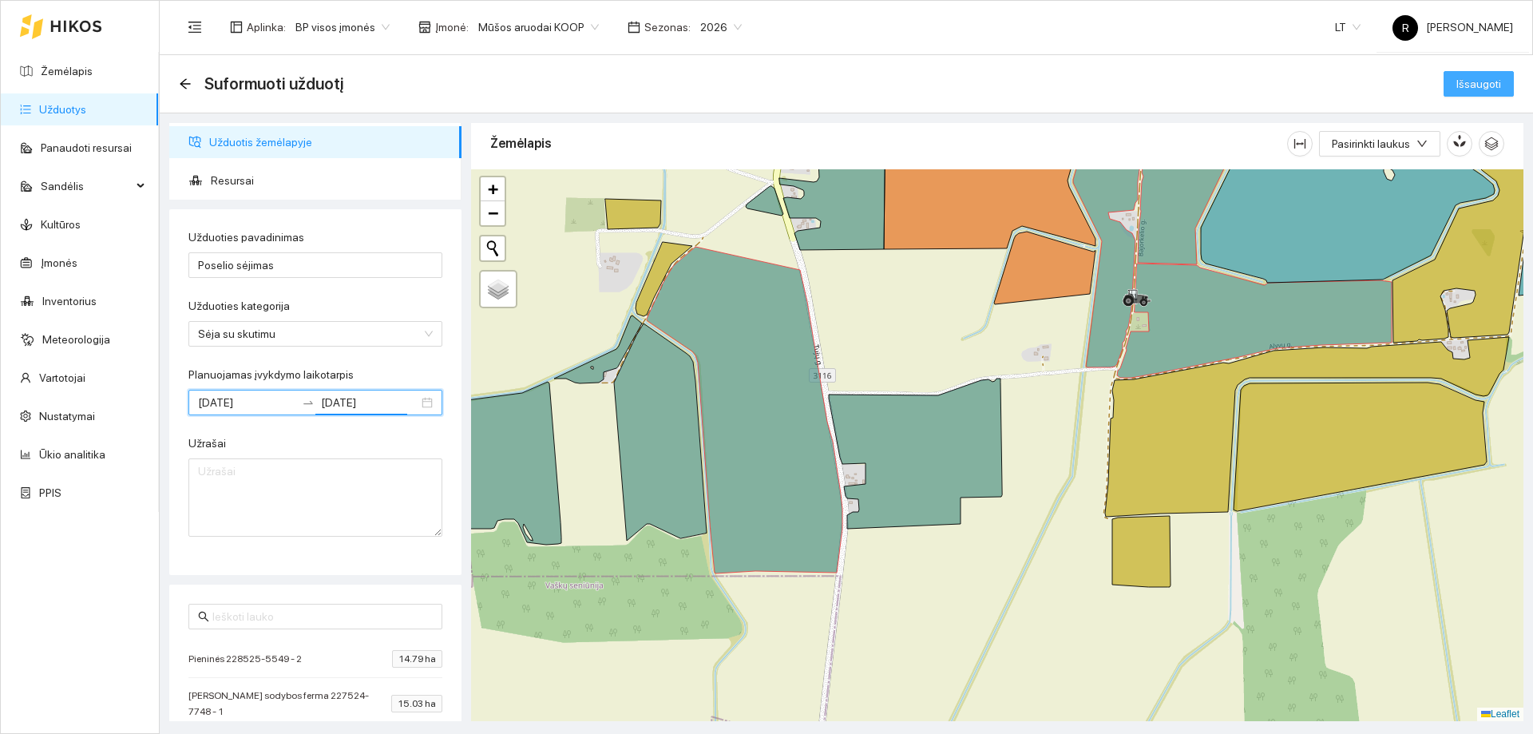
click at [1488, 87] on span "Išsaugoti" at bounding box center [1478, 84] width 45 height 18
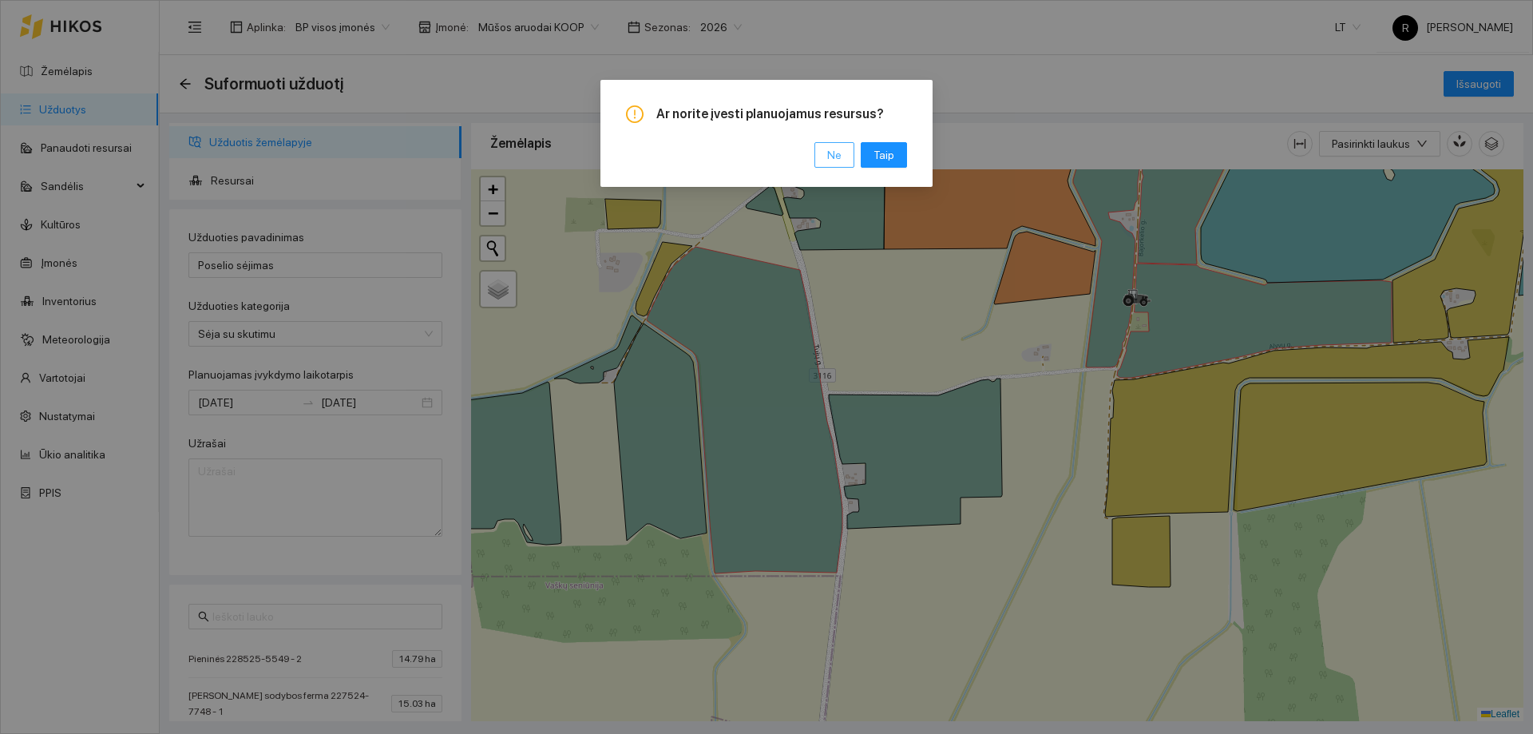
click at [844, 153] on button "Ne" at bounding box center [834, 155] width 40 height 26
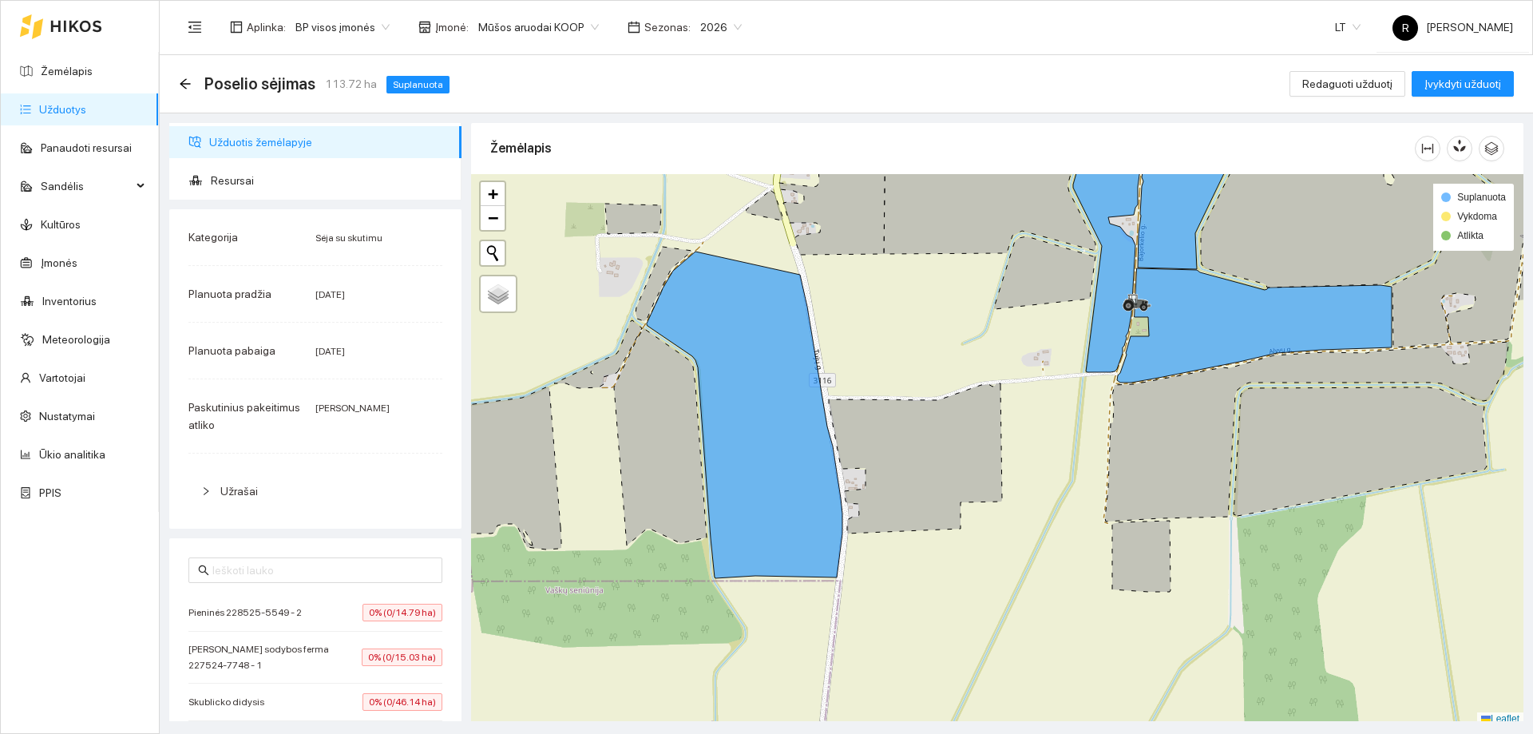
scroll to position [5, 0]
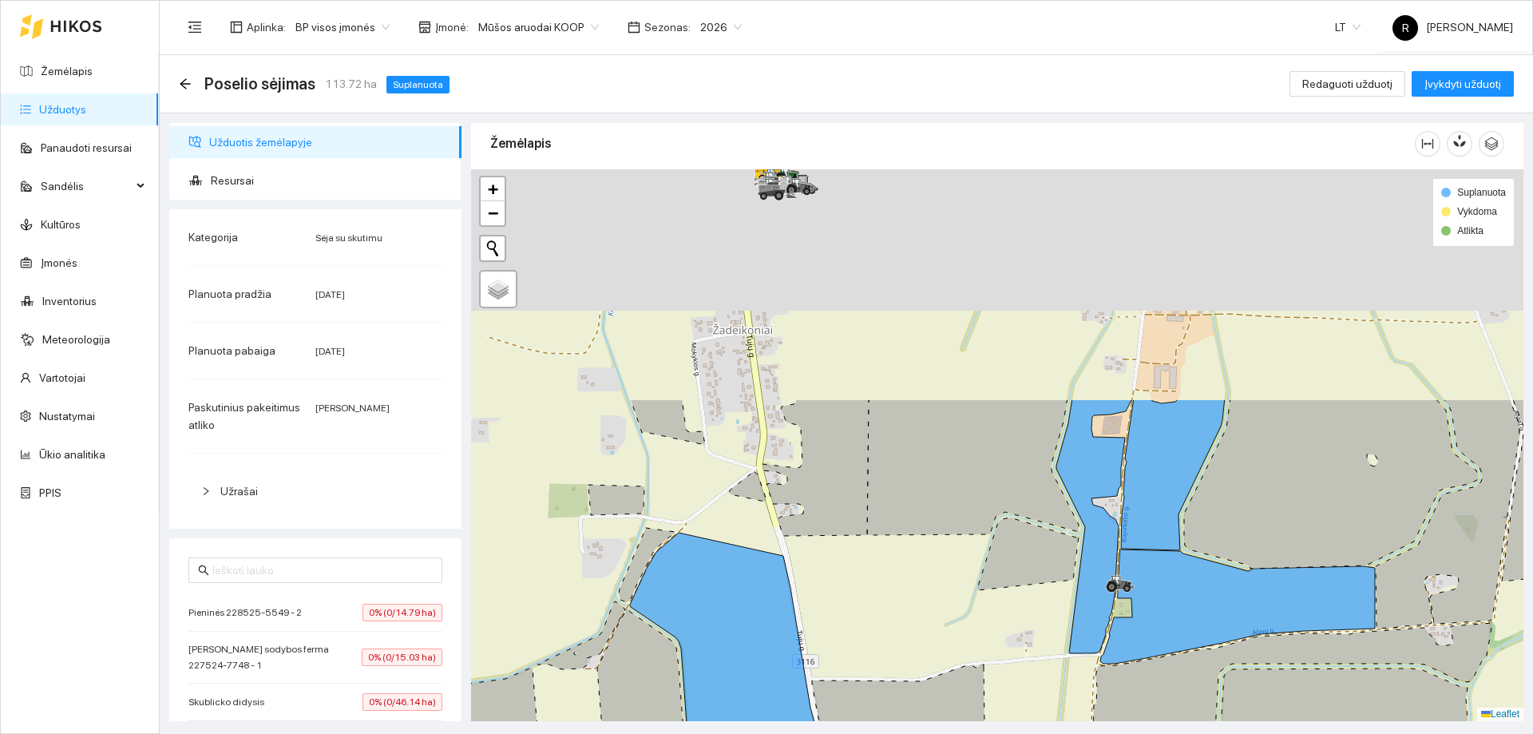
drag, startPoint x: 1052, startPoint y: 367, endPoint x: 1035, endPoint y: 656, distance: 288.8
click at [1035, 656] on div at bounding box center [997, 445] width 1052 height 552
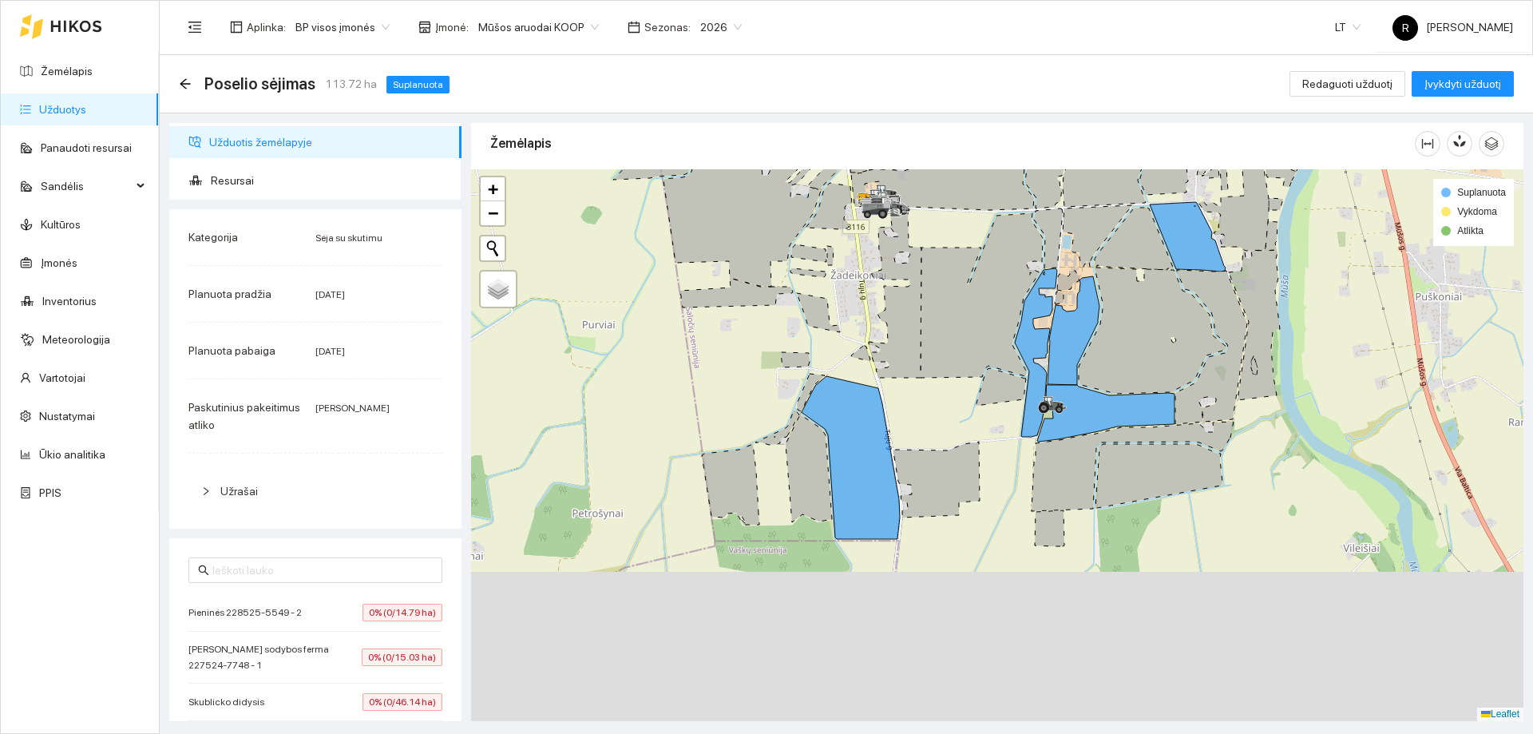
drag, startPoint x: 933, startPoint y: 628, endPoint x: 961, endPoint y: 429, distance: 201.7
click at [961, 442] on icon at bounding box center [937, 480] width 86 height 76
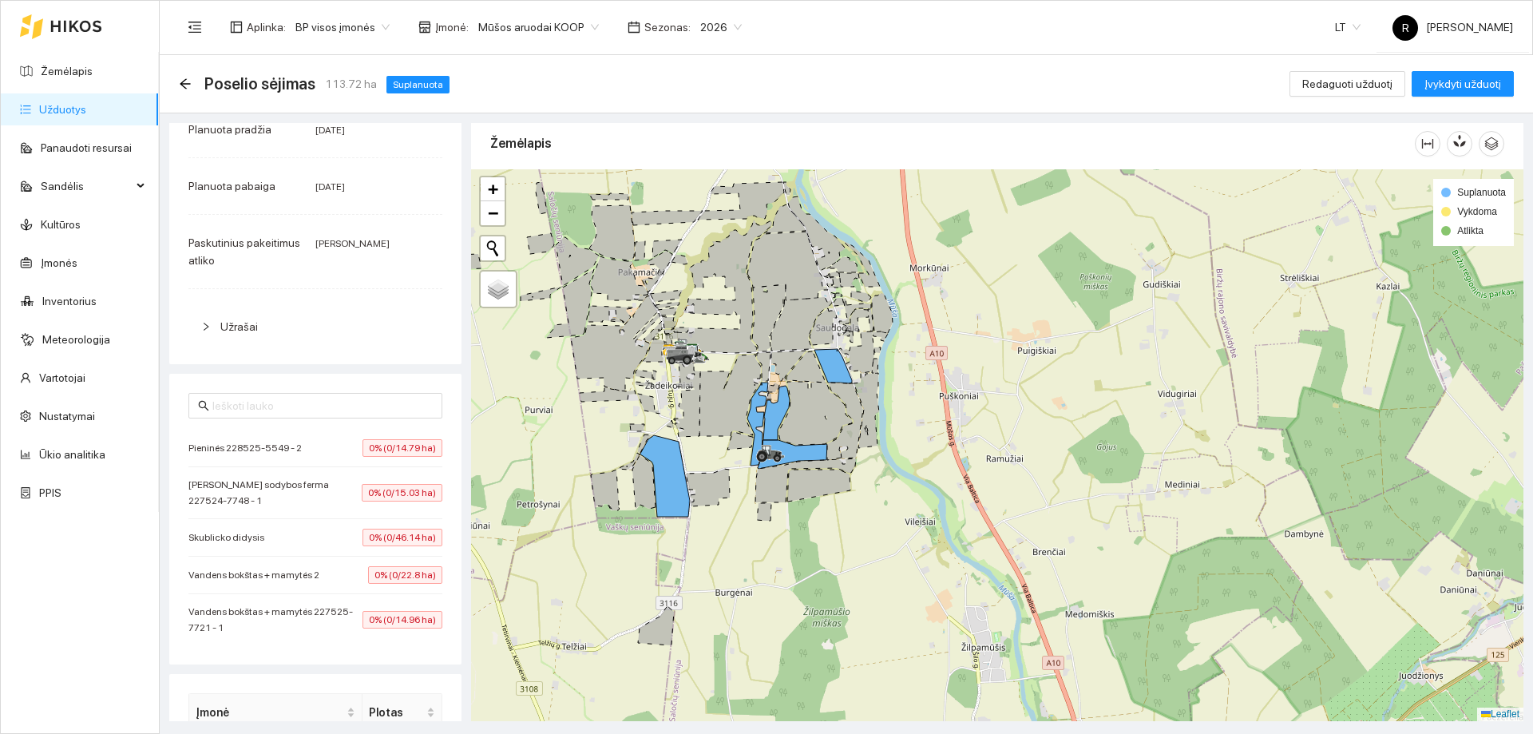
scroll to position [240, 0]
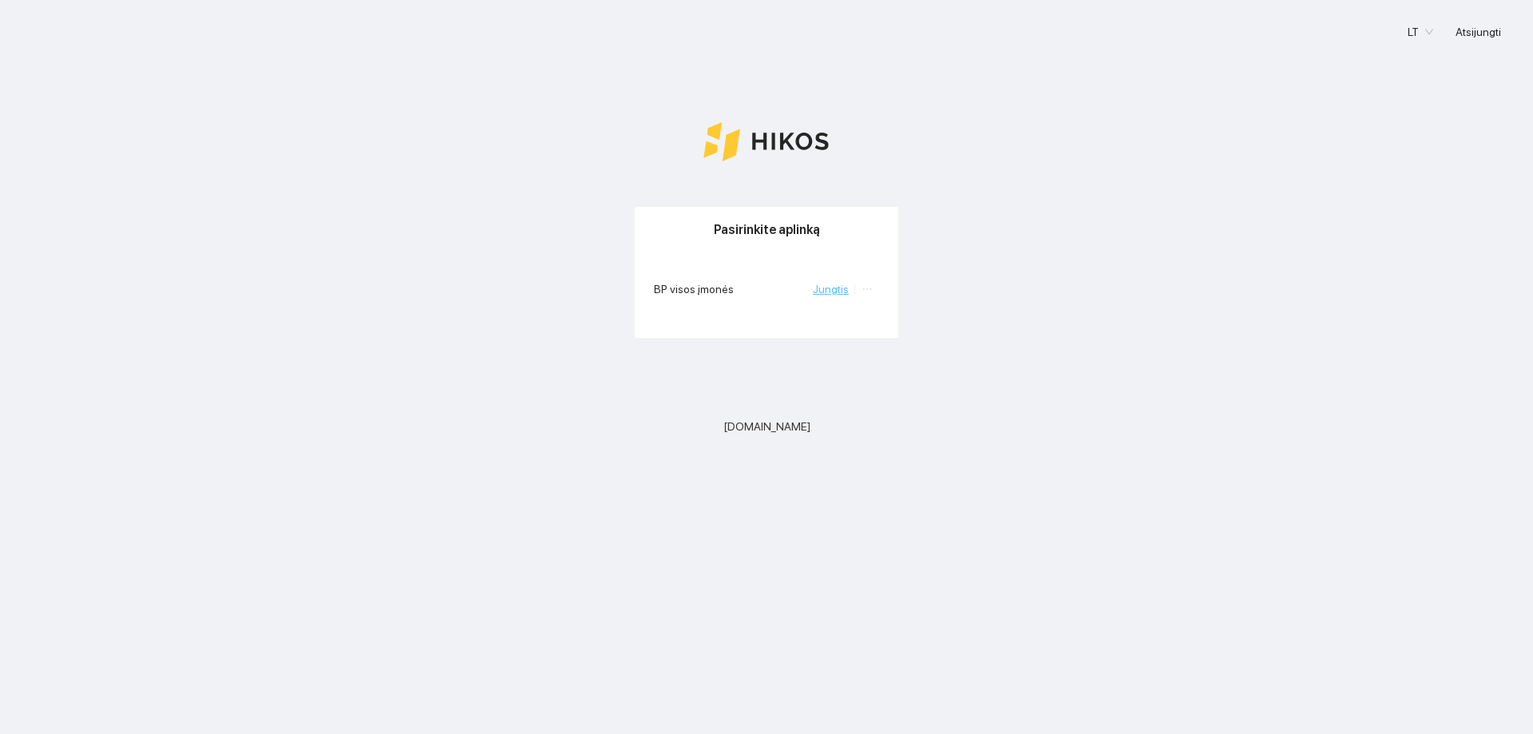
click at [835, 287] on link "Jungtis" at bounding box center [831, 289] width 36 height 13
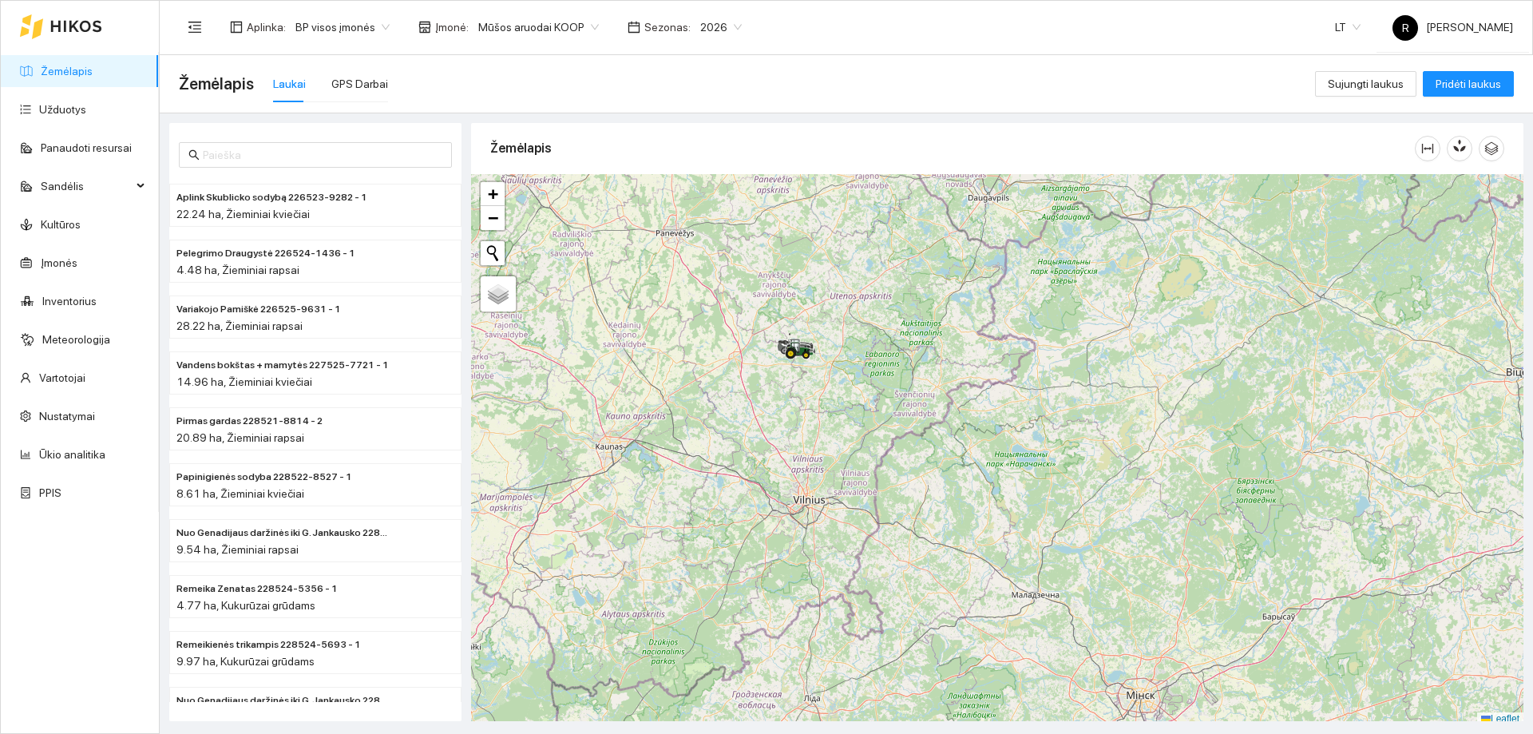
scroll to position [5, 0]
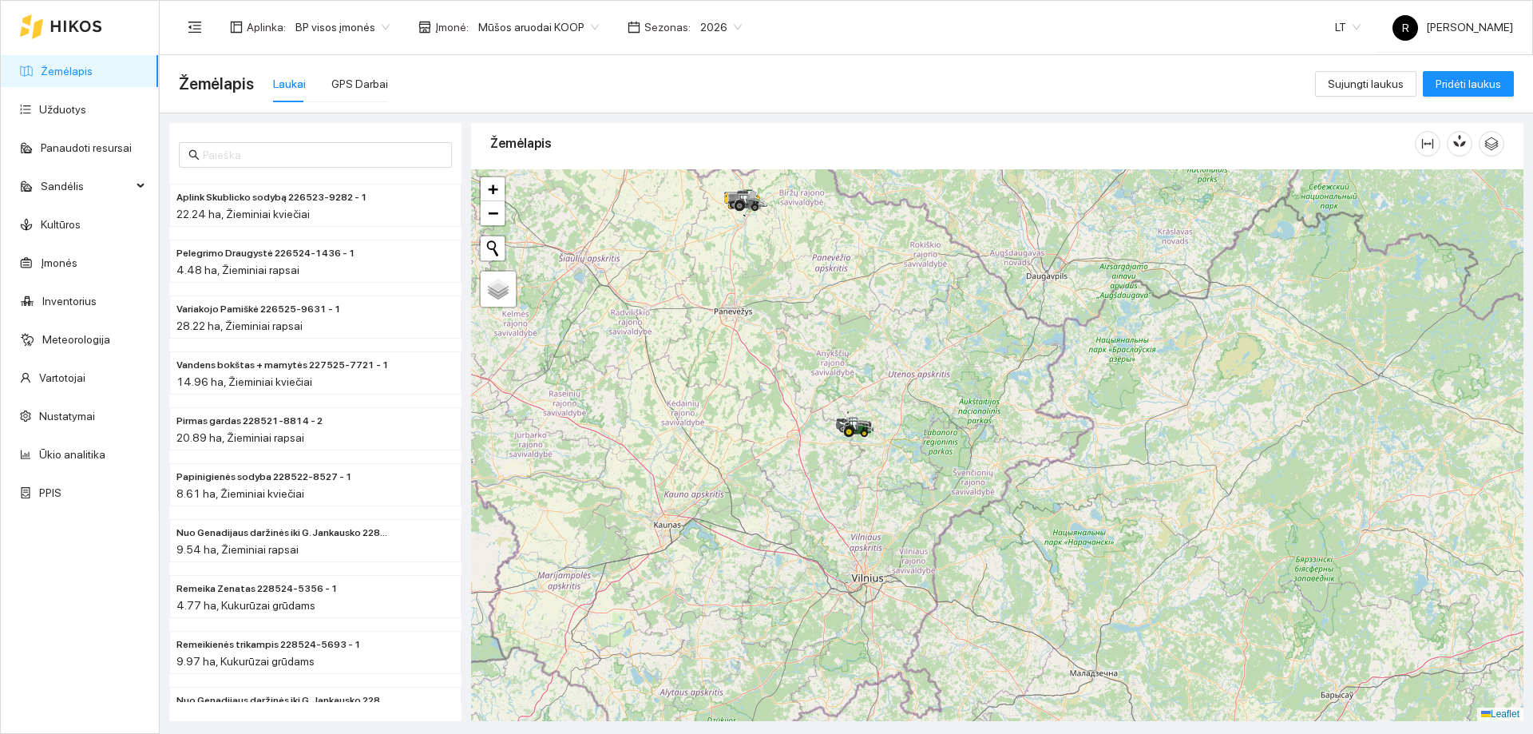
drag, startPoint x: 825, startPoint y: 327, endPoint x: 883, endPoint y: 410, distance: 102.1
click at [883, 410] on div at bounding box center [997, 445] width 1052 height 552
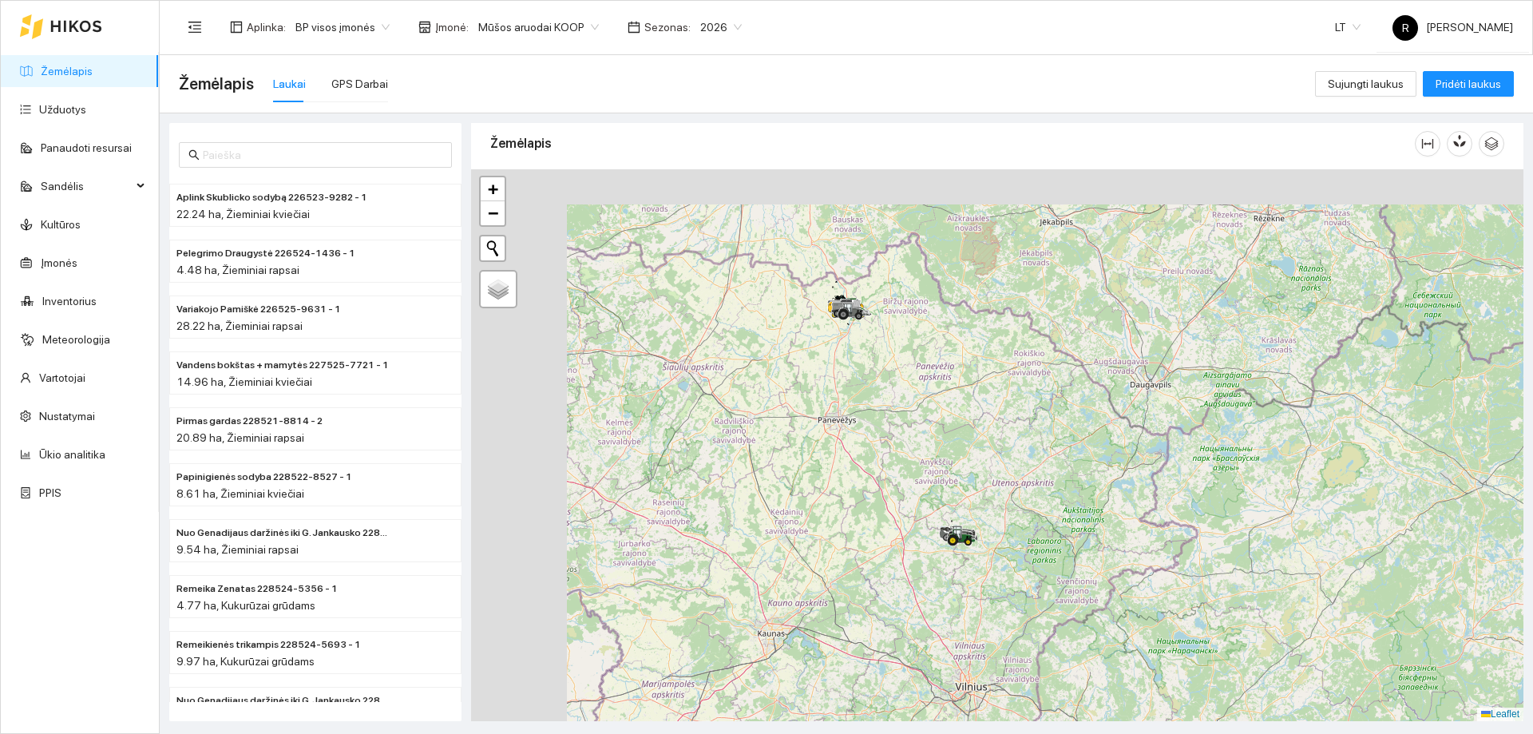
drag, startPoint x: 862, startPoint y: 369, endPoint x: 992, endPoint y: 501, distance: 185.2
click at [996, 502] on div at bounding box center [997, 445] width 1052 height 552
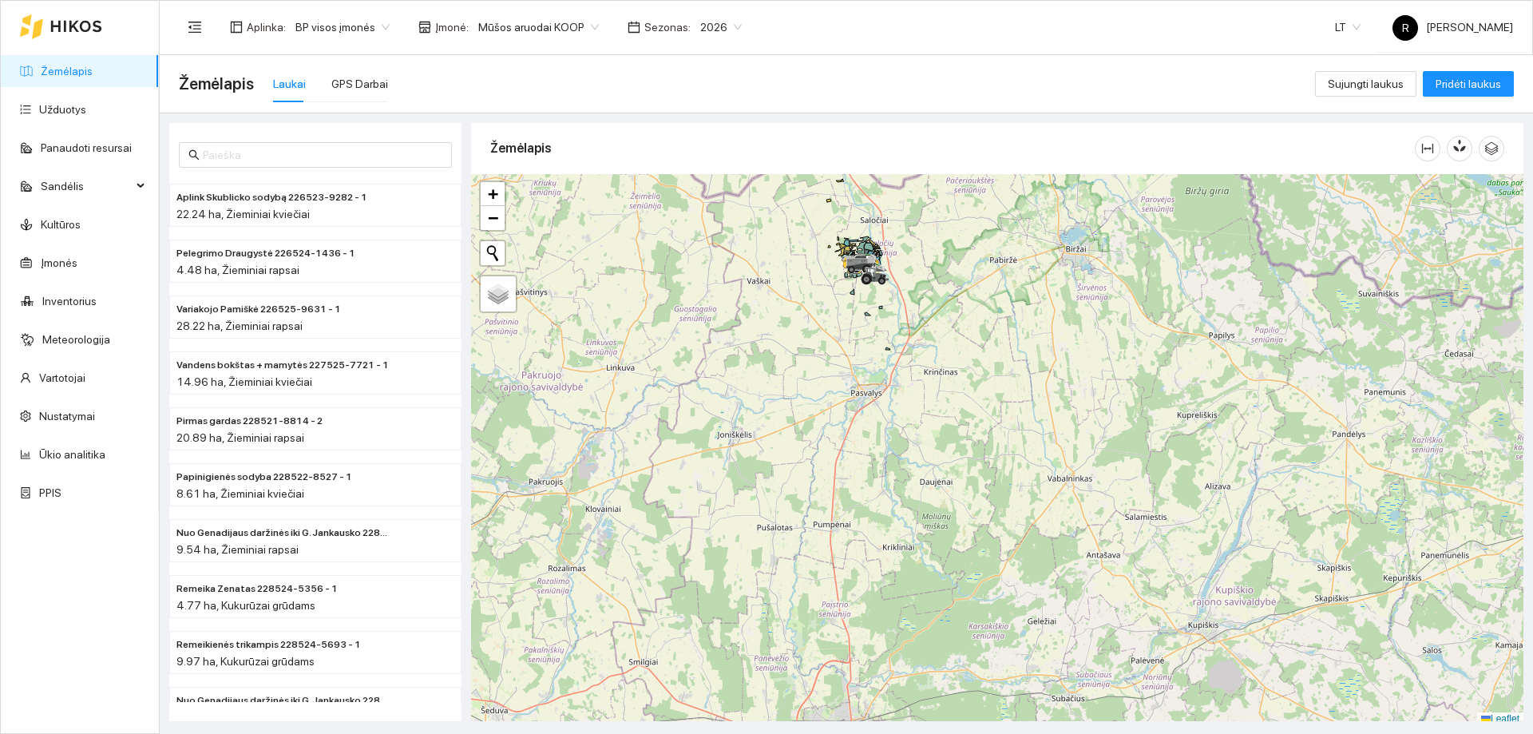
scroll to position [5, 0]
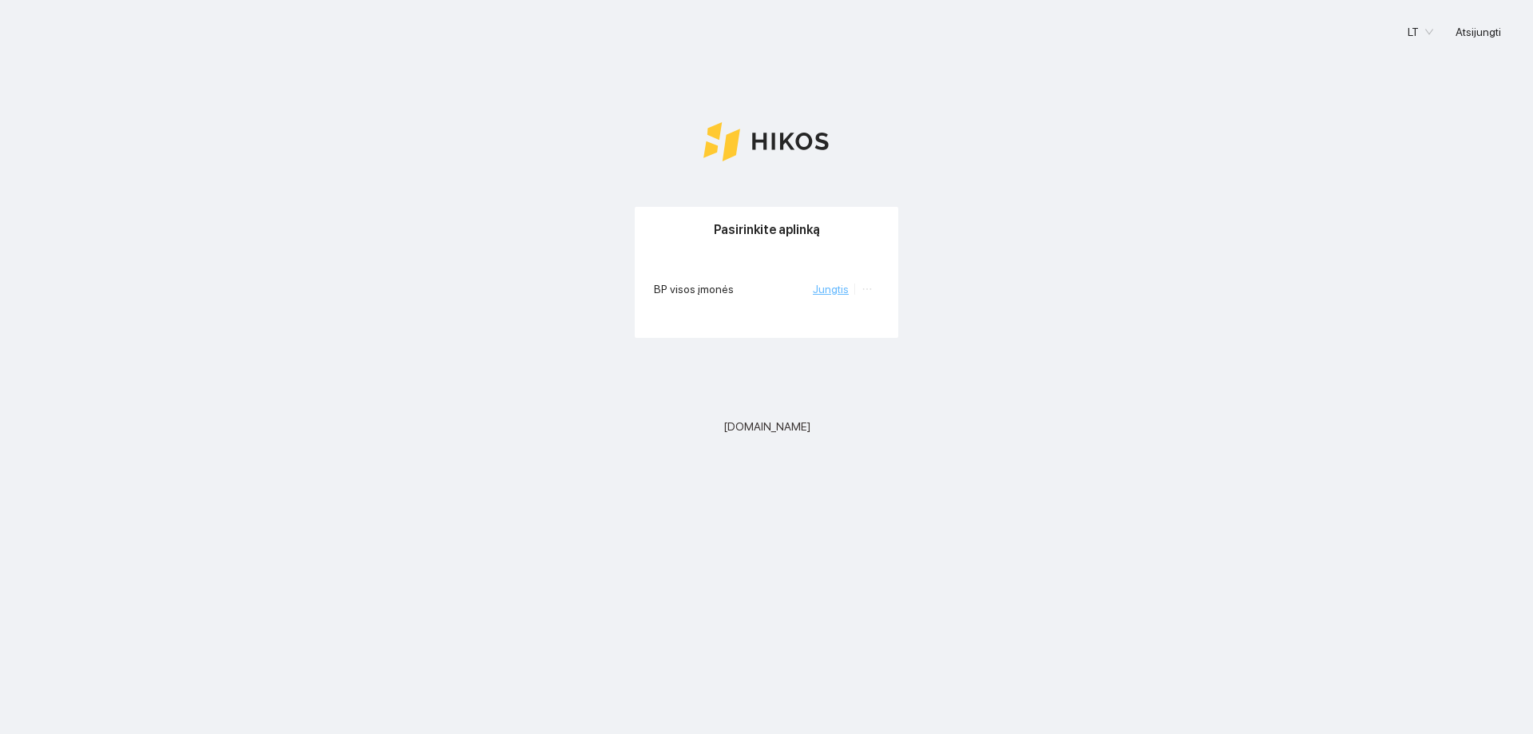
click at [820, 286] on link "Jungtis" at bounding box center [831, 289] width 36 height 13
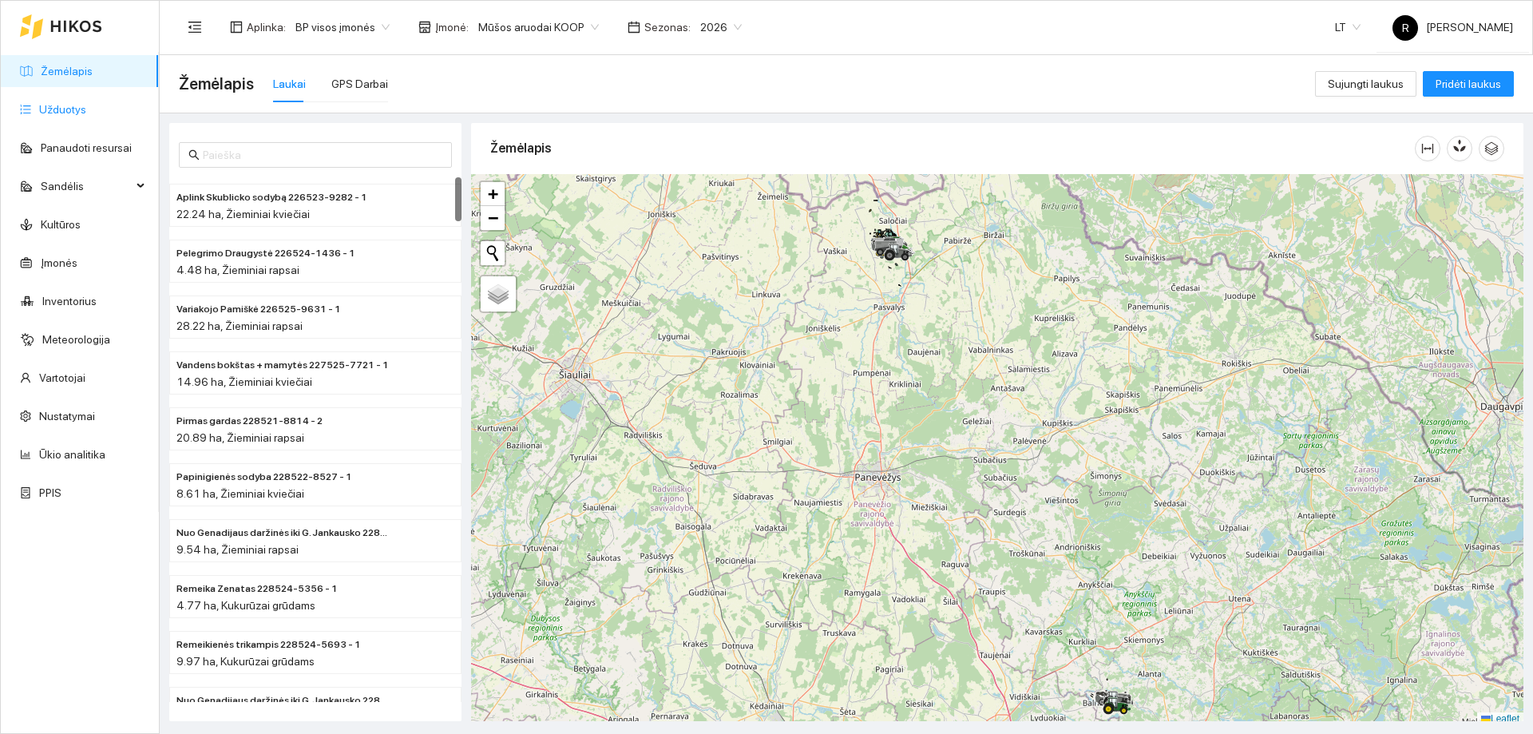
click at [52, 114] on link "Užduotys" at bounding box center [62, 109] width 47 height 13
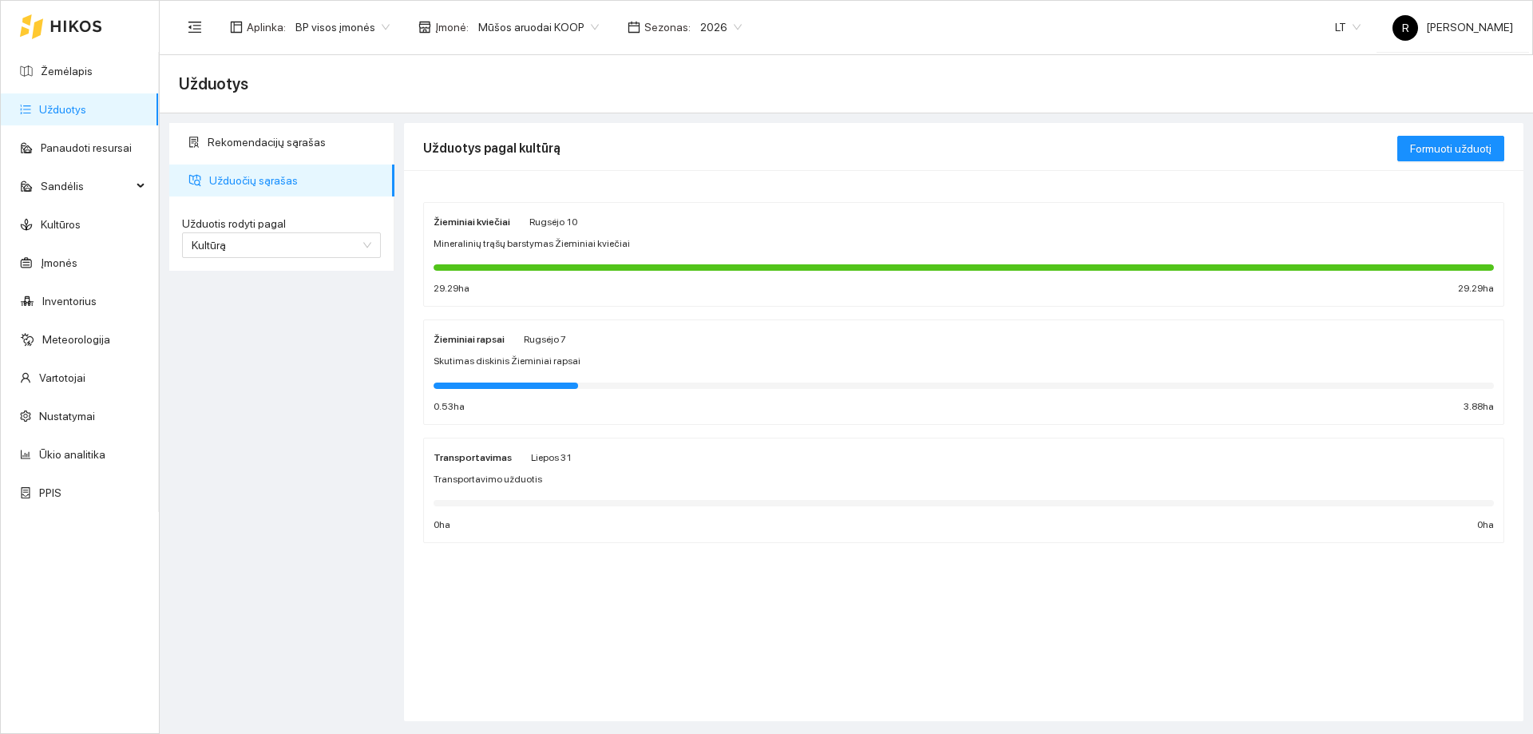
click at [488, 342] on strong "Žieminiai rapsai" at bounding box center [469, 339] width 71 height 11
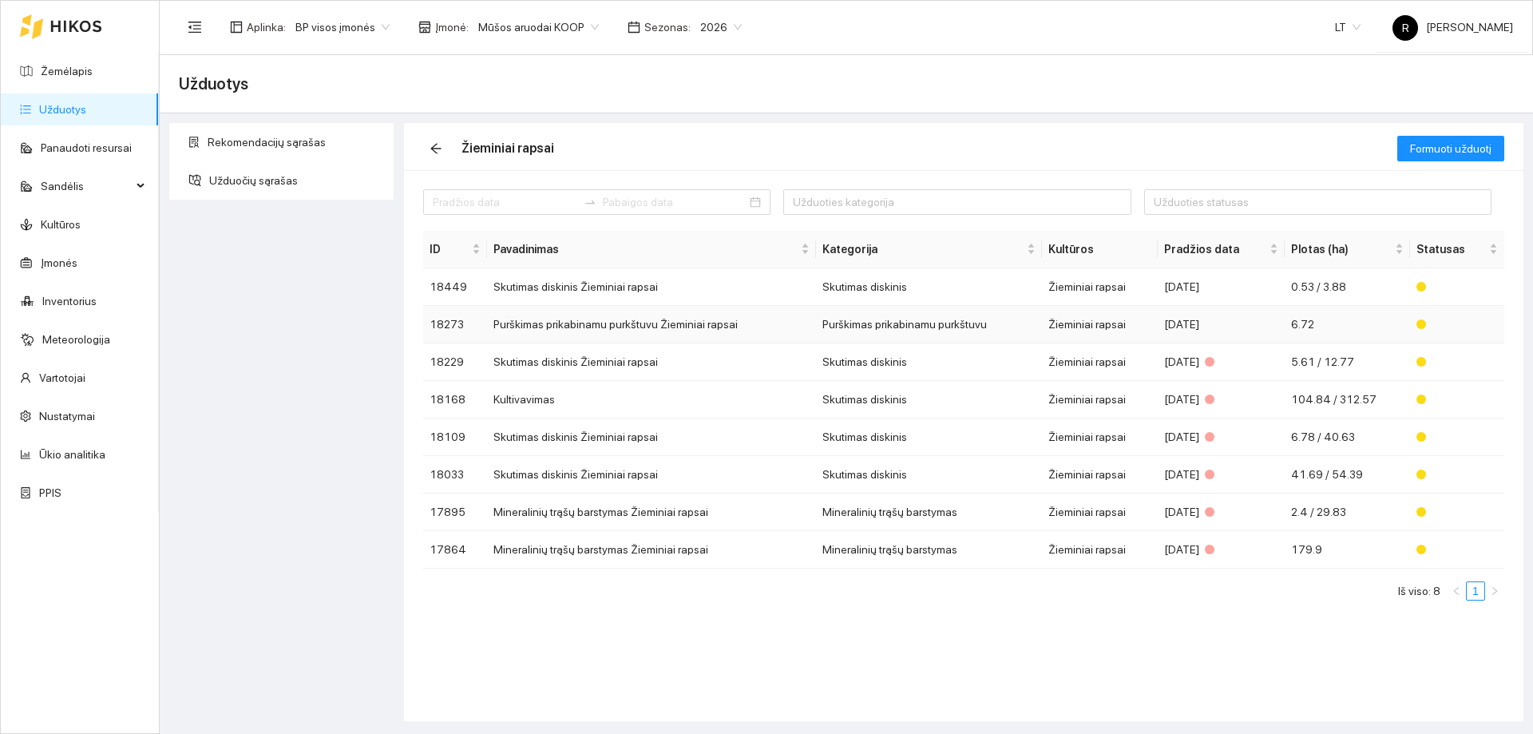
click at [862, 329] on td "Purškimas prikabinamu purkštuvu" at bounding box center [929, 325] width 227 height 38
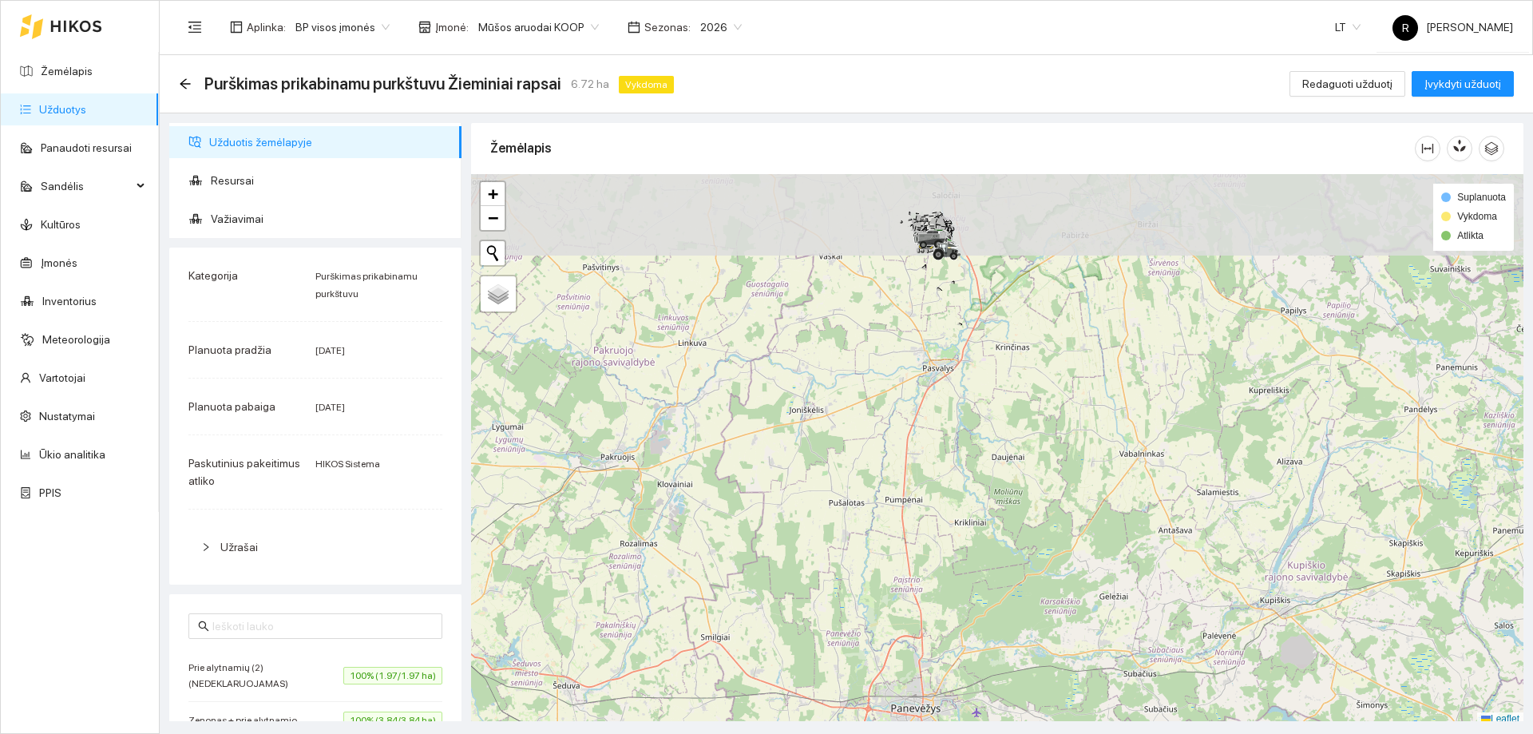
scroll to position [5, 0]
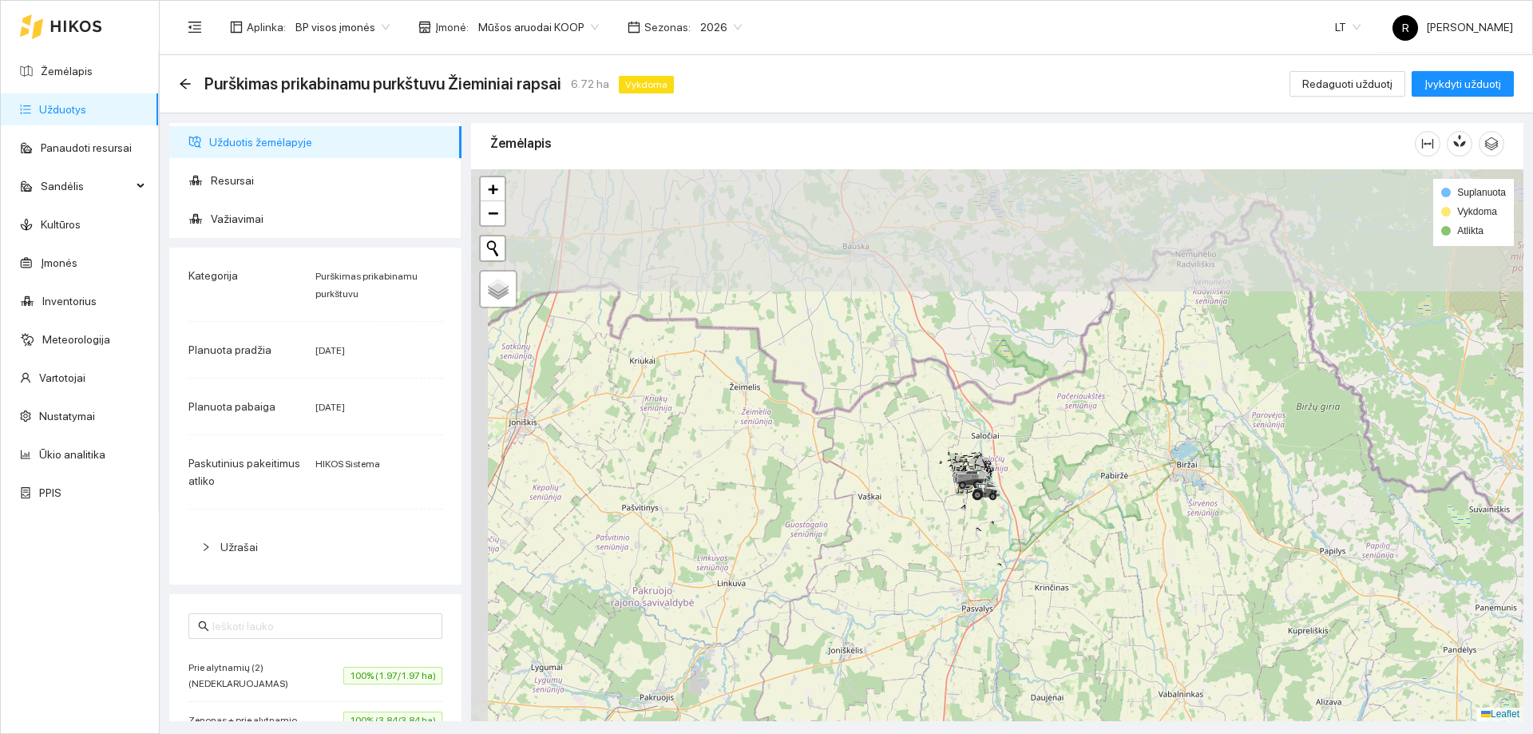
drag, startPoint x: 933, startPoint y: 252, endPoint x: 987, endPoint y: 556, distance: 309.0
click at [988, 557] on div at bounding box center [997, 445] width 1052 height 552
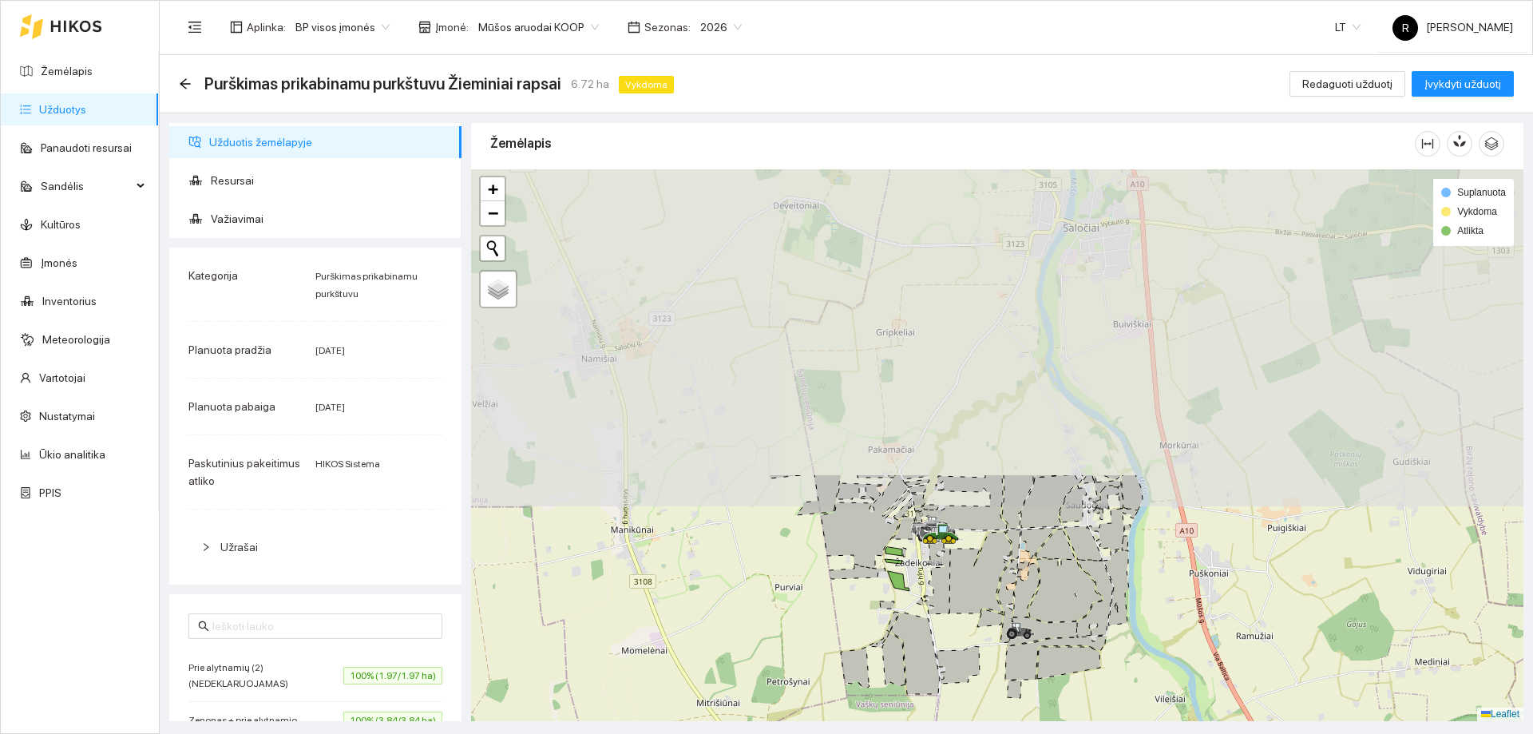
drag, startPoint x: 939, startPoint y: 504, endPoint x: 844, endPoint y: 765, distance: 277.9
click at [844, 733] on html "Žemėlapis Užduotys Panaudoti resursai Sandėlis Kultūros Įmonės Inventorius Mete…" at bounding box center [766, 367] width 1533 height 734
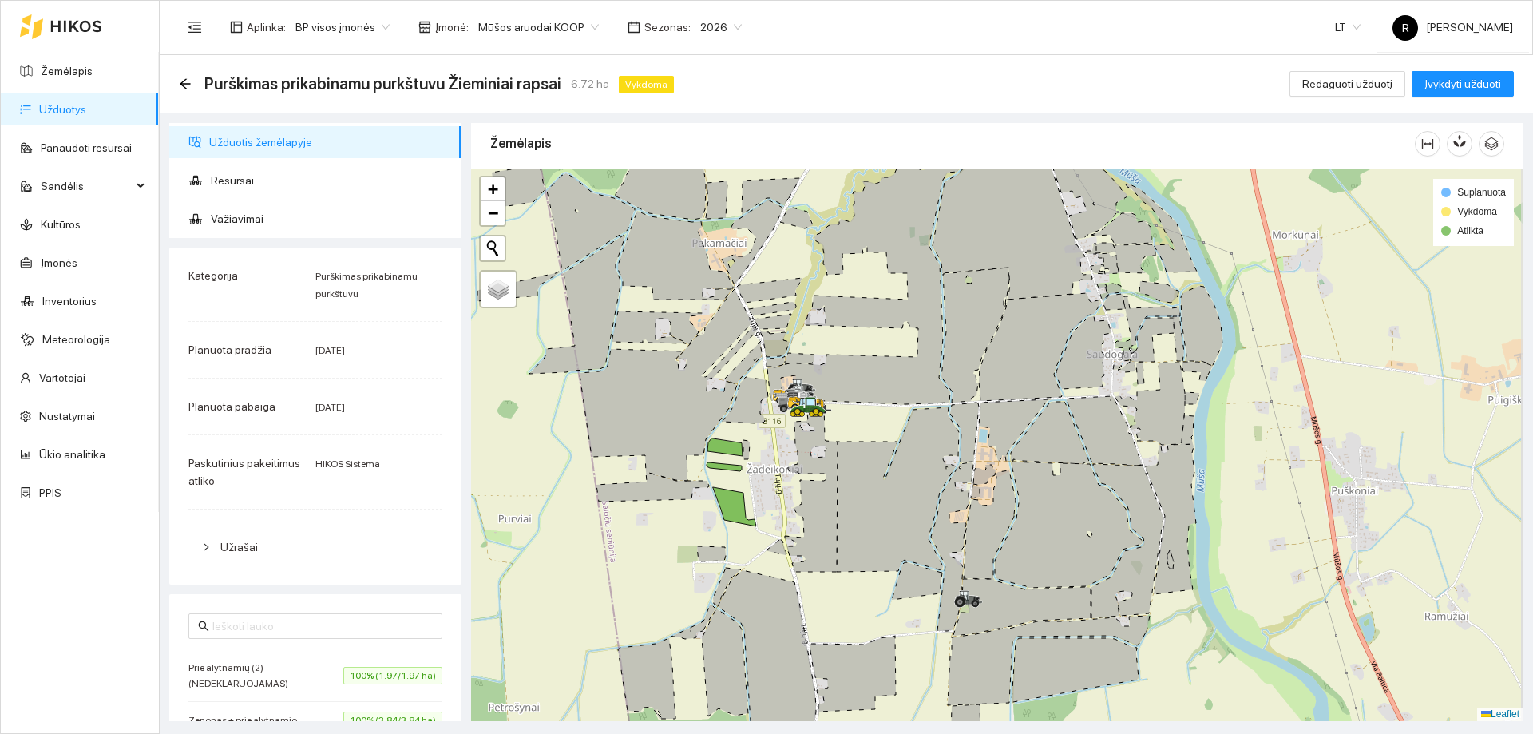
drag, startPoint x: 1262, startPoint y: 553, endPoint x: 1096, endPoint y: 546, distance: 166.2
click at [1096, 546] on icon at bounding box center [1069, 525] width 148 height 126
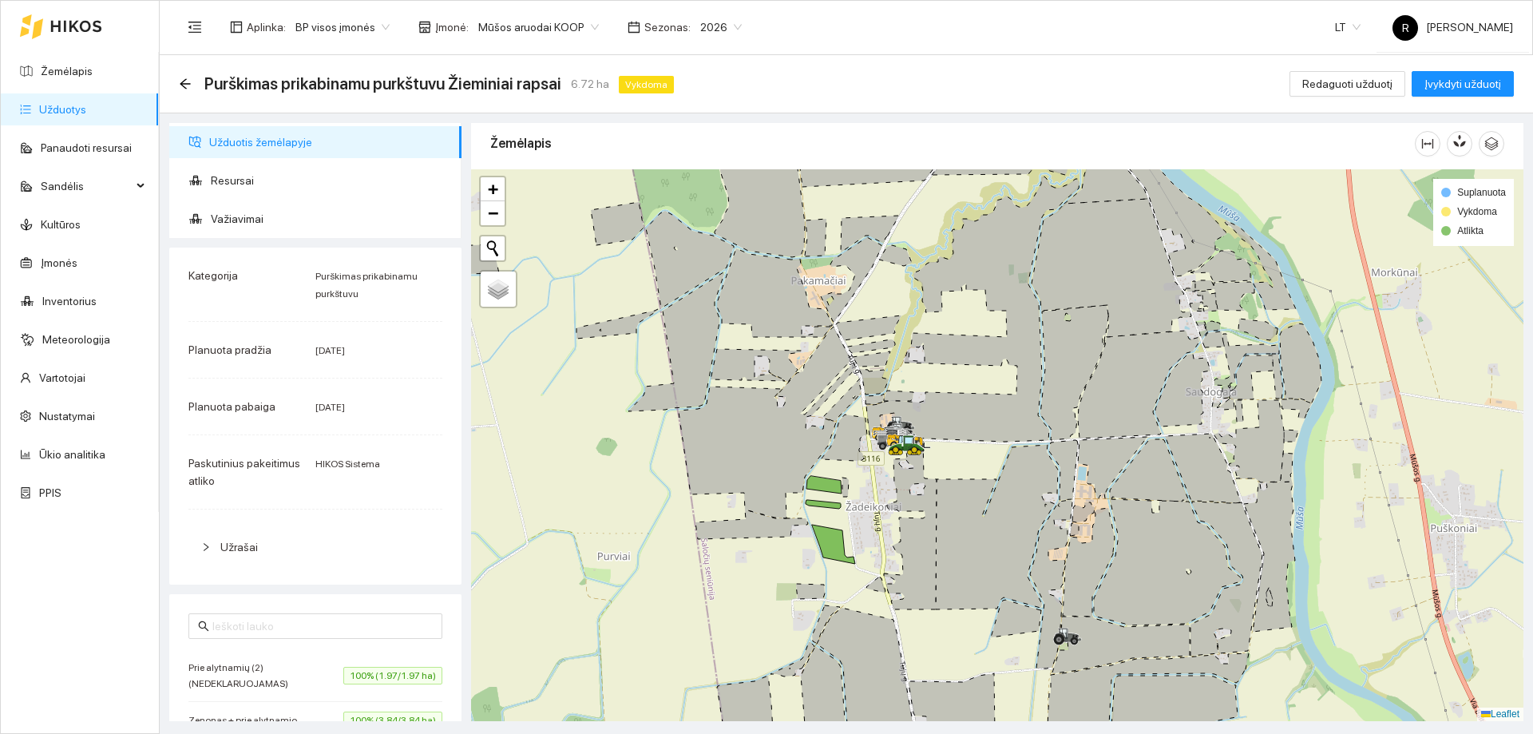
drag, startPoint x: 1092, startPoint y: 515, endPoint x: 1163, endPoint y: 552, distance: 80.7
click at [1163, 552] on icon at bounding box center [1168, 562] width 148 height 126
click at [751, 440] on icon at bounding box center [769, 423] width 177 height 192
click at [785, 456] on icon at bounding box center [769, 423] width 177 height 192
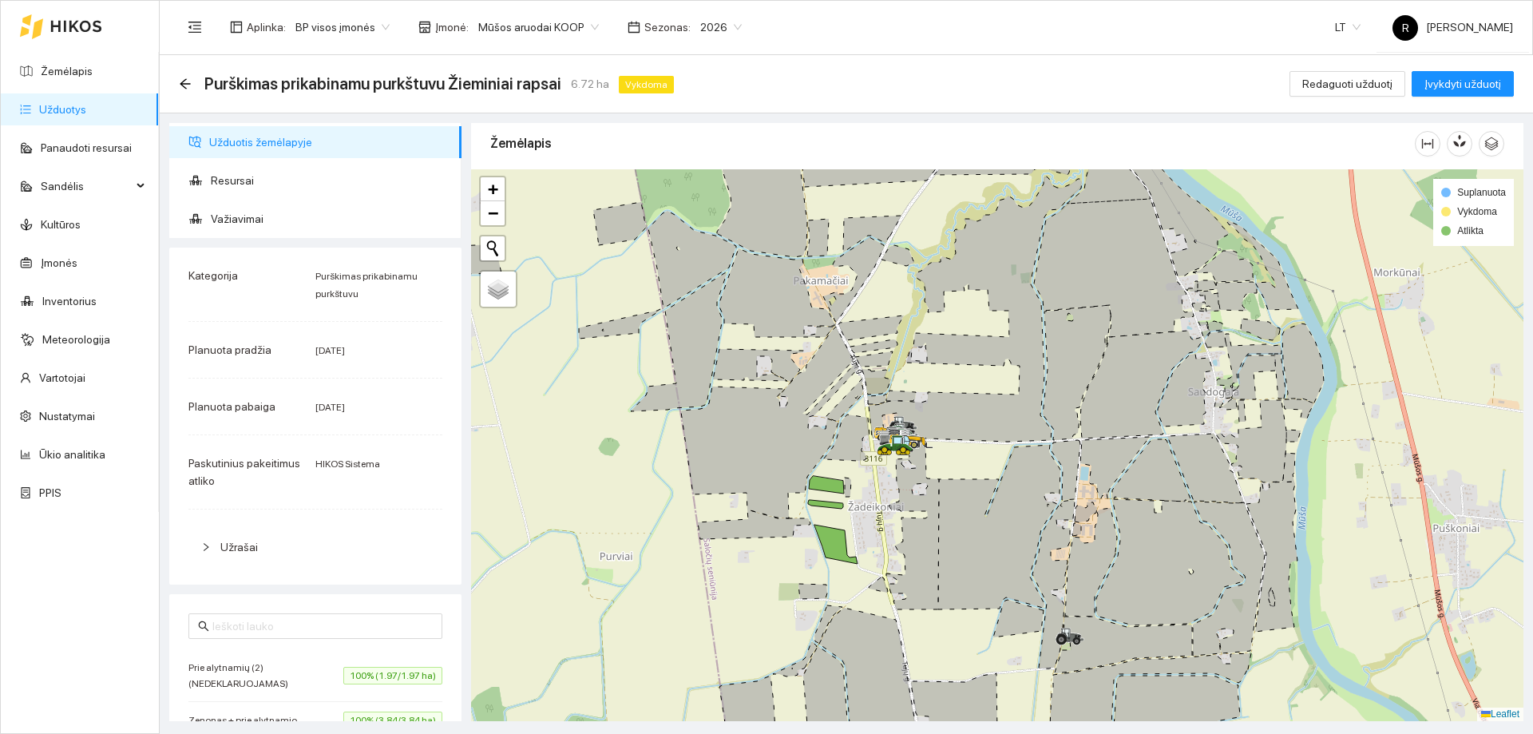
click at [785, 456] on icon at bounding box center [769, 423] width 177 height 192
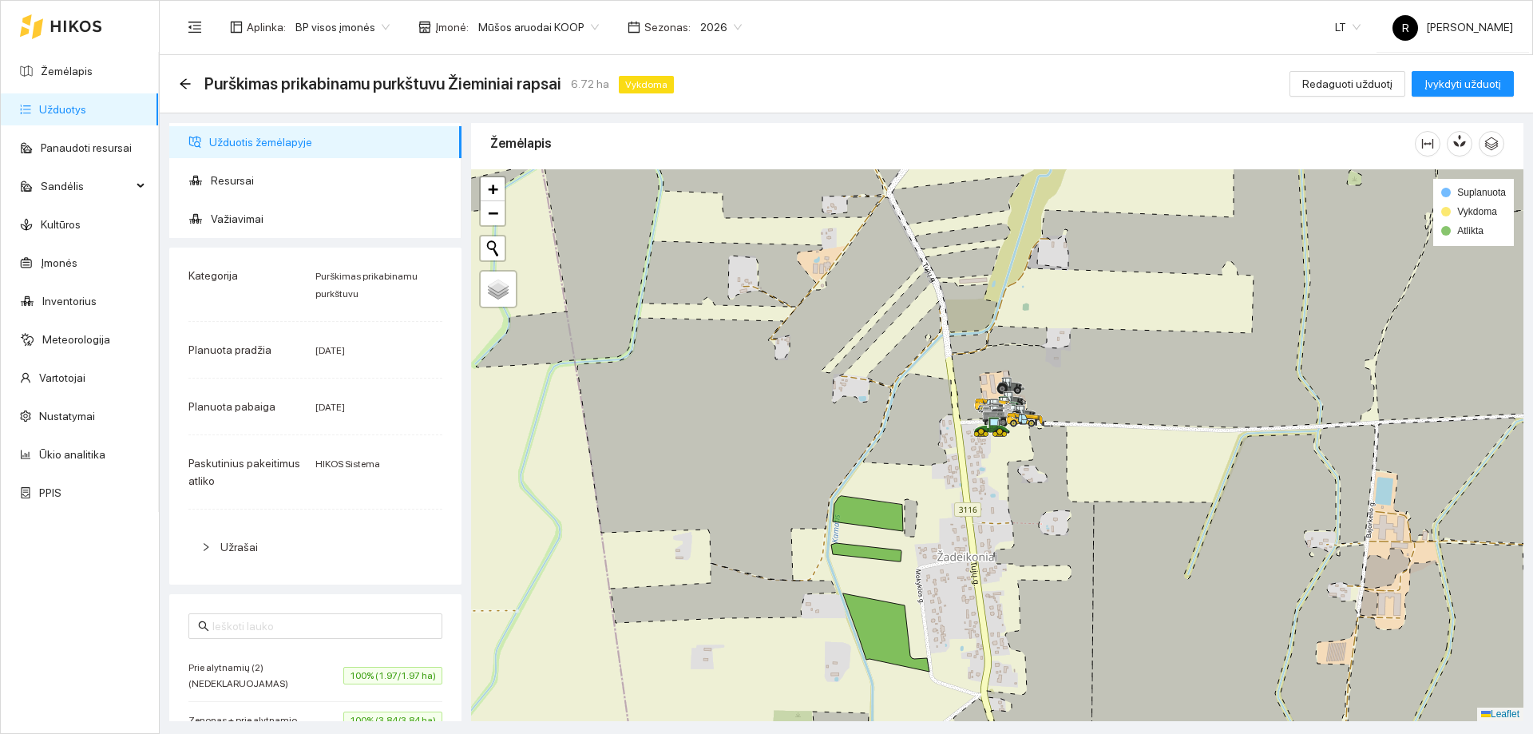
drag, startPoint x: 768, startPoint y: 442, endPoint x: 699, endPoint y: 447, distance: 69.6
click at [699, 447] on icon at bounding box center [754, 388] width 355 height 383
